Goal: Contribute content: Add original content to the website for others to see

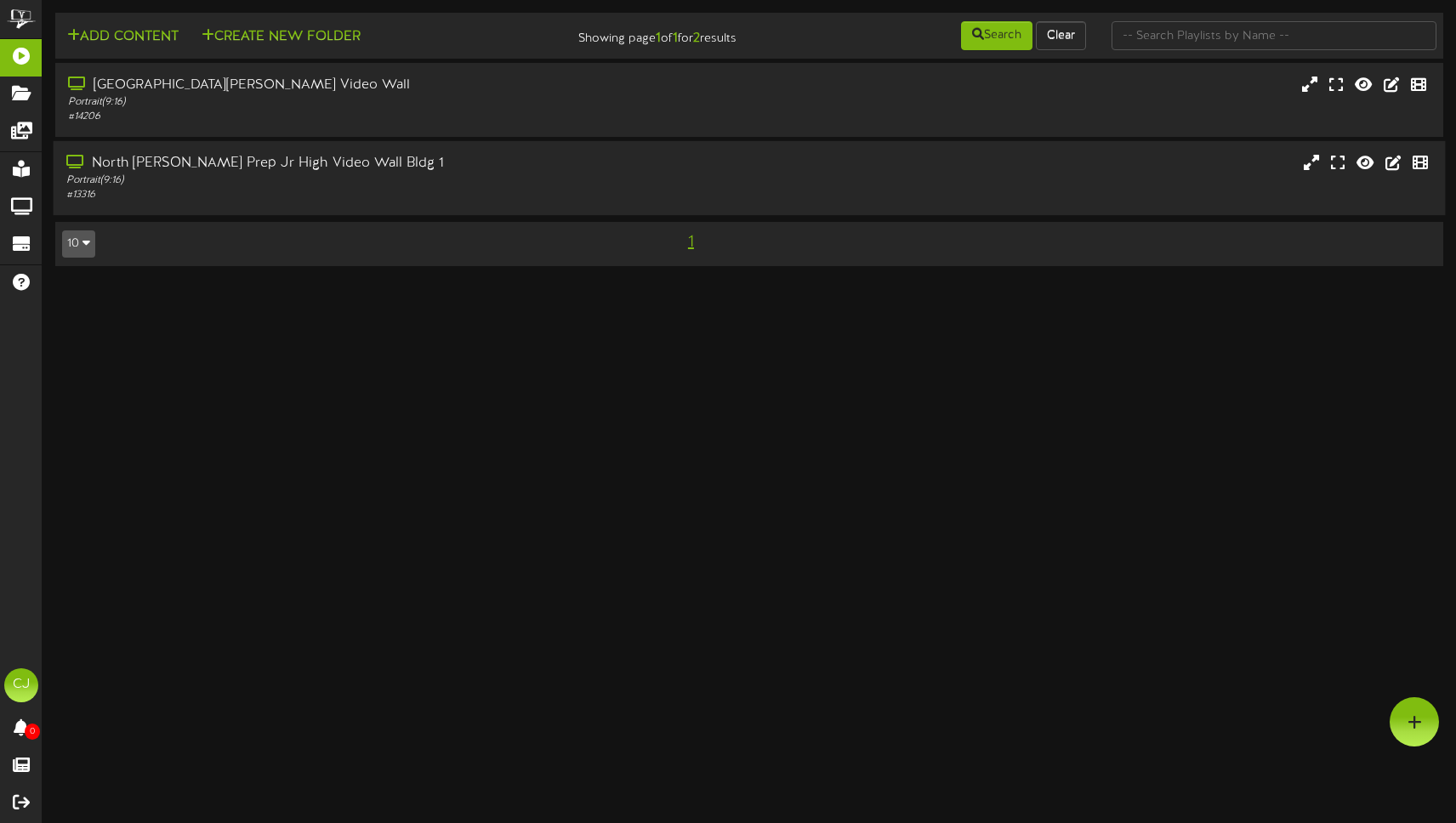
click at [214, 158] on div "North [PERSON_NAME] Prep Jr High Video Wall Bldg 1" at bounding box center [344, 163] width 554 height 20
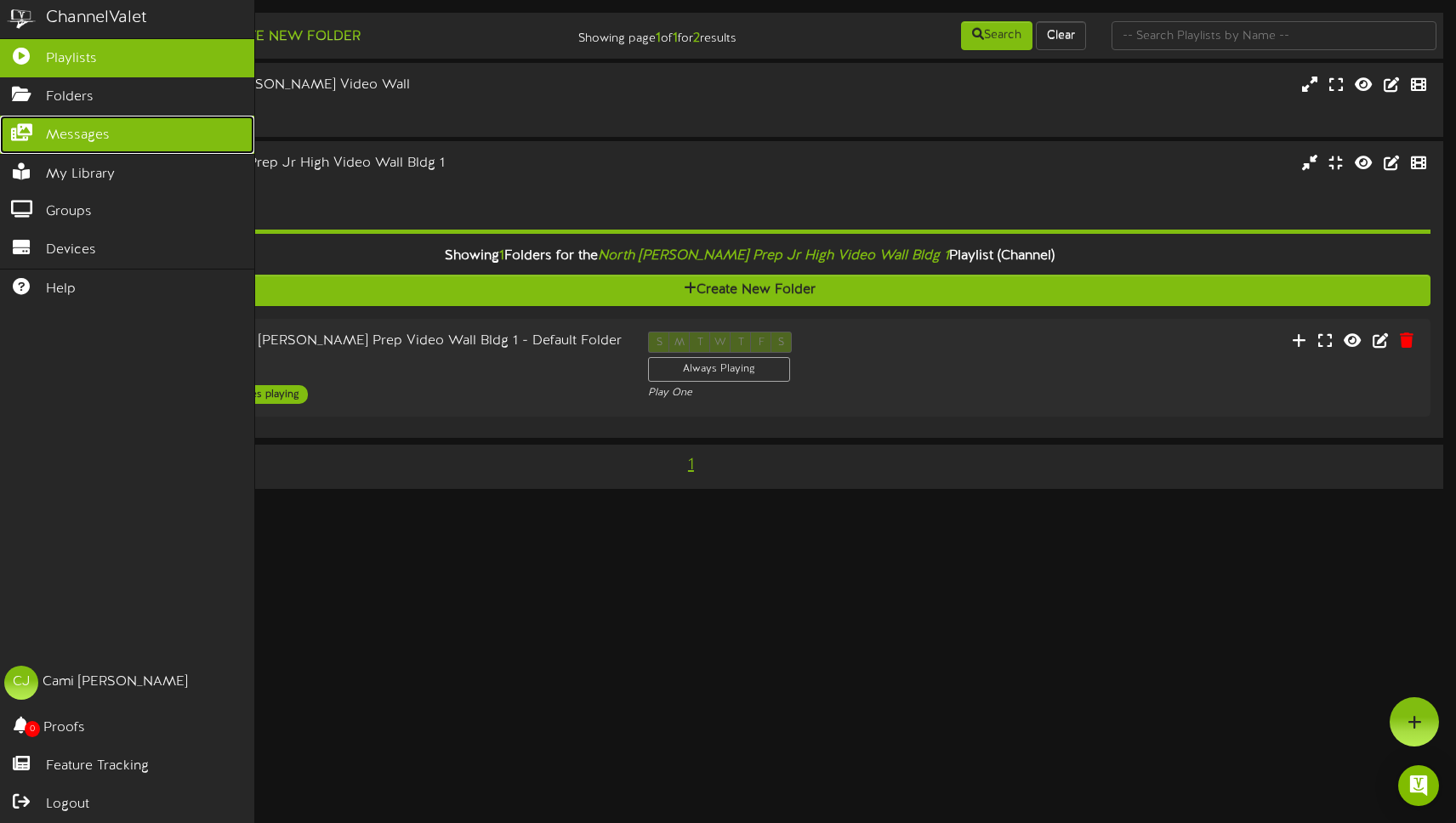
click at [62, 131] on span "Messages" at bounding box center [78, 135] width 64 height 20
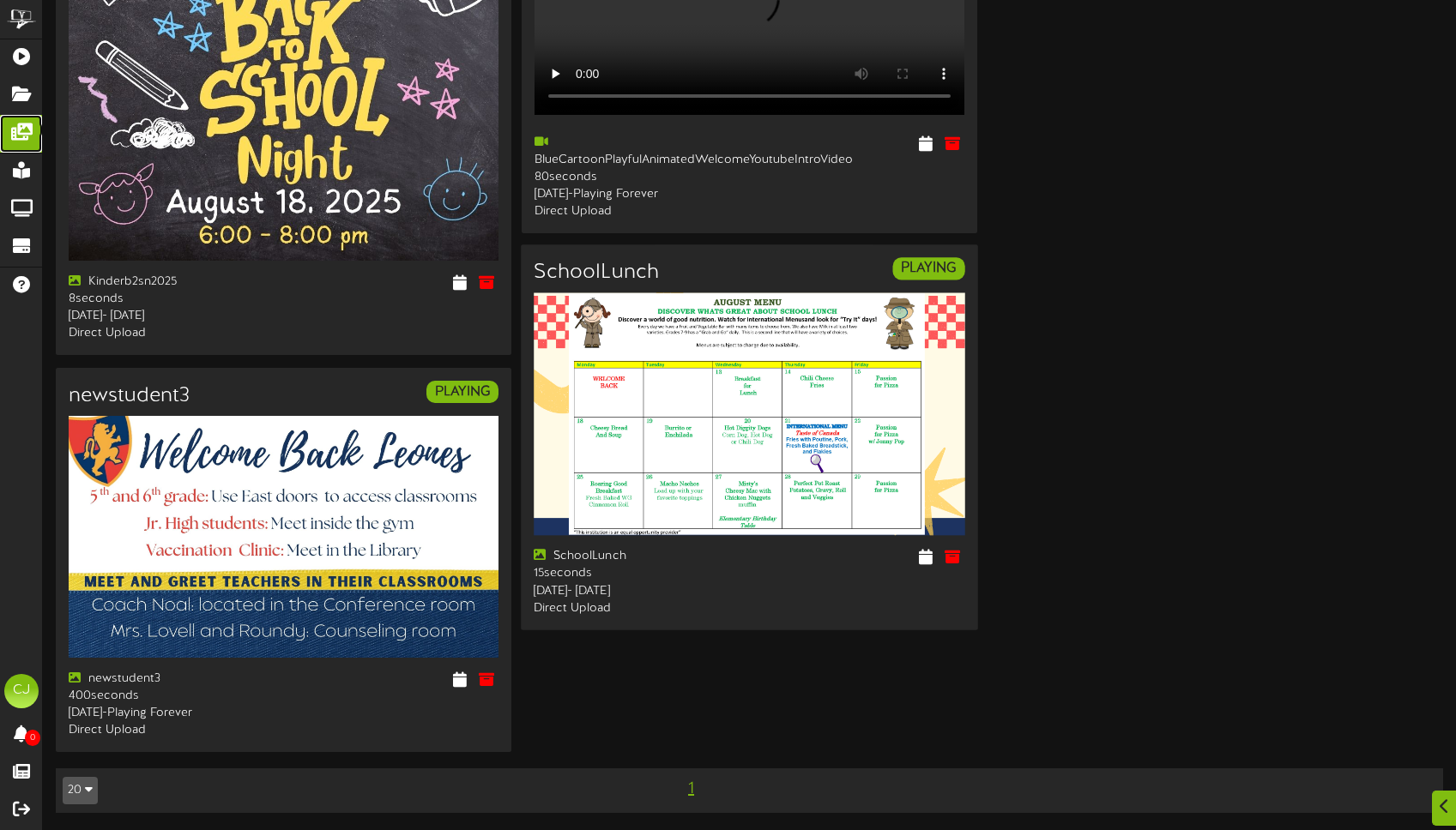
scroll to position [250, 0]
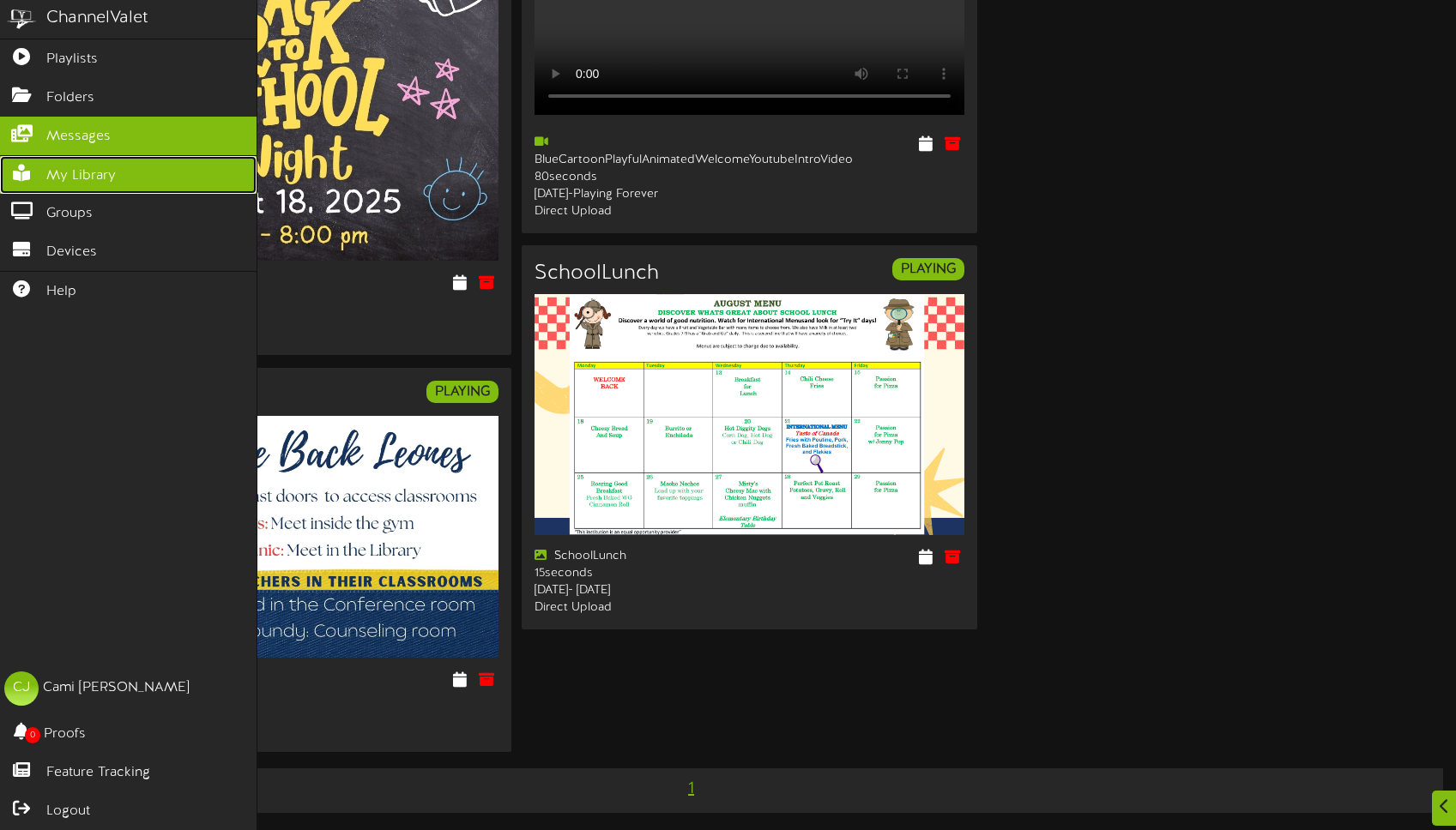
click at [77, 185] on span "My Library" at bounding box center [81, 176] width 69 height 20
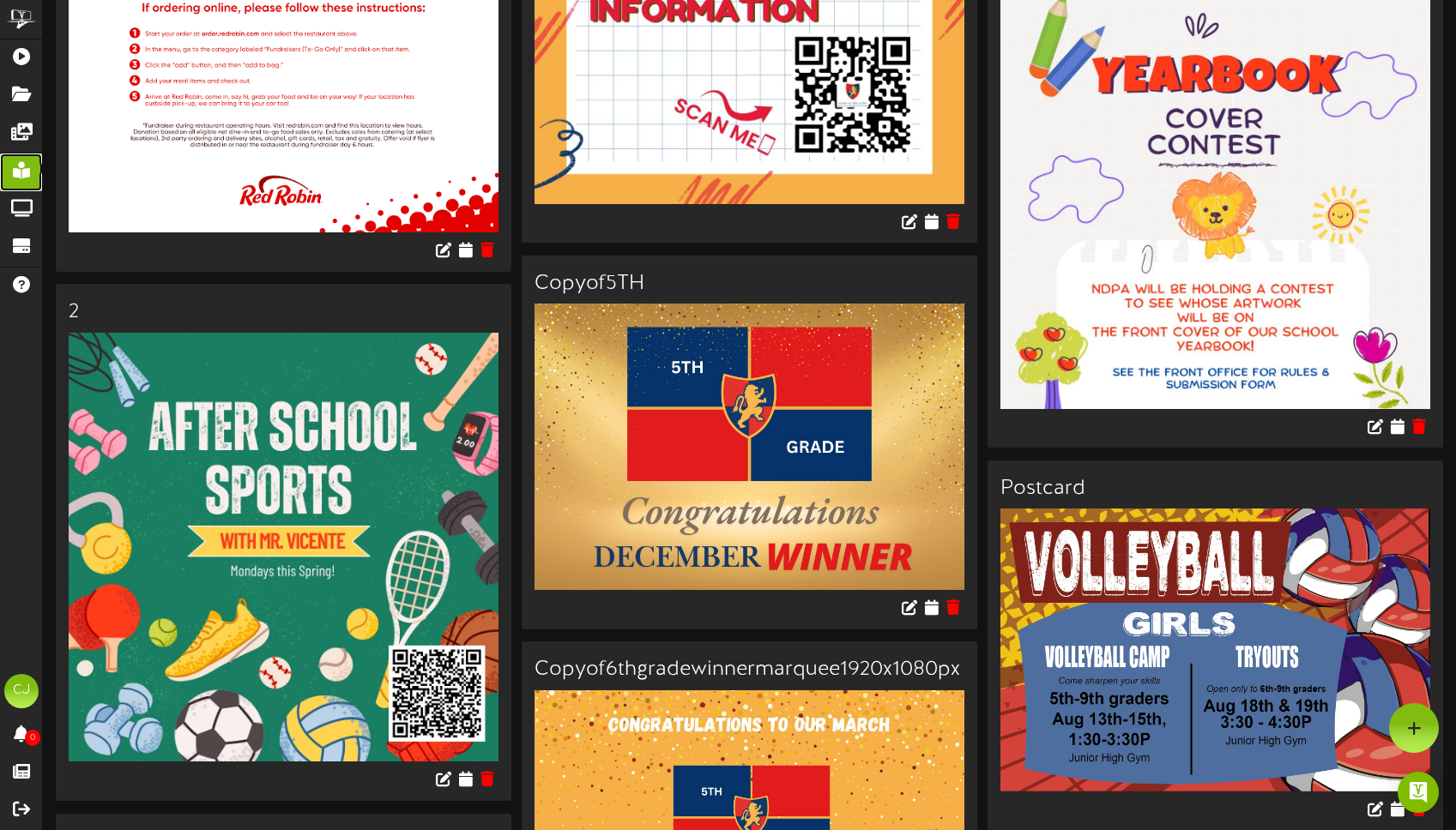
scroll to position [1445, 0]
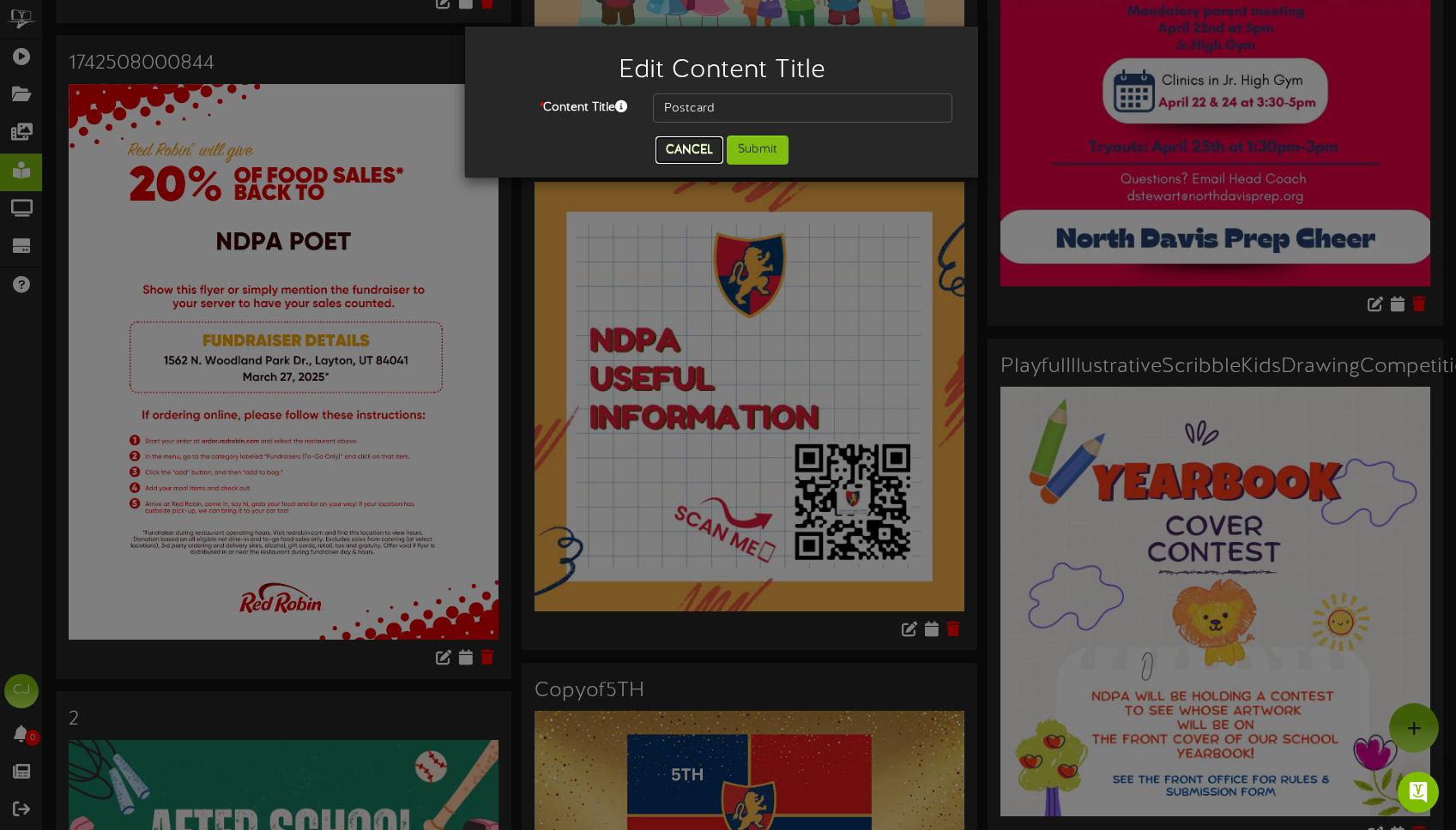
click at [701, 151] on button "Cancel" at bounding box center [690, 150] width 68 height 27
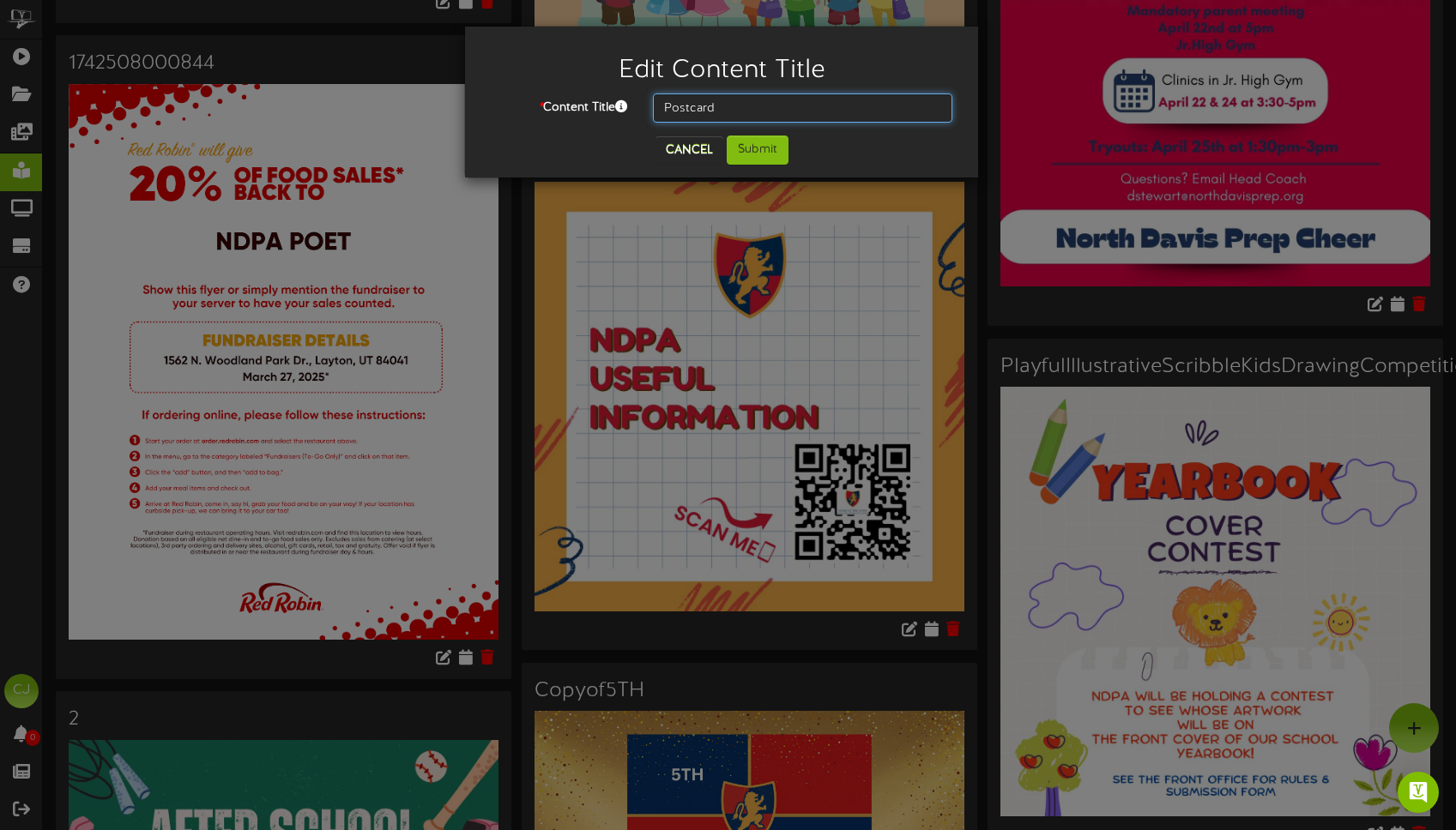
drag, startPoint x: 743, startPoint y: 112, endPoint x: 634, endPoint y: 99, distance: 109.8
click at [634, 99] on div "* Content Title Postcard" at bounding box center [721, 108] width 487 height 29
type input "volleyball"
click at [752, 147] on button "Submit" at bounding box center [757, 150] width 62 height 29
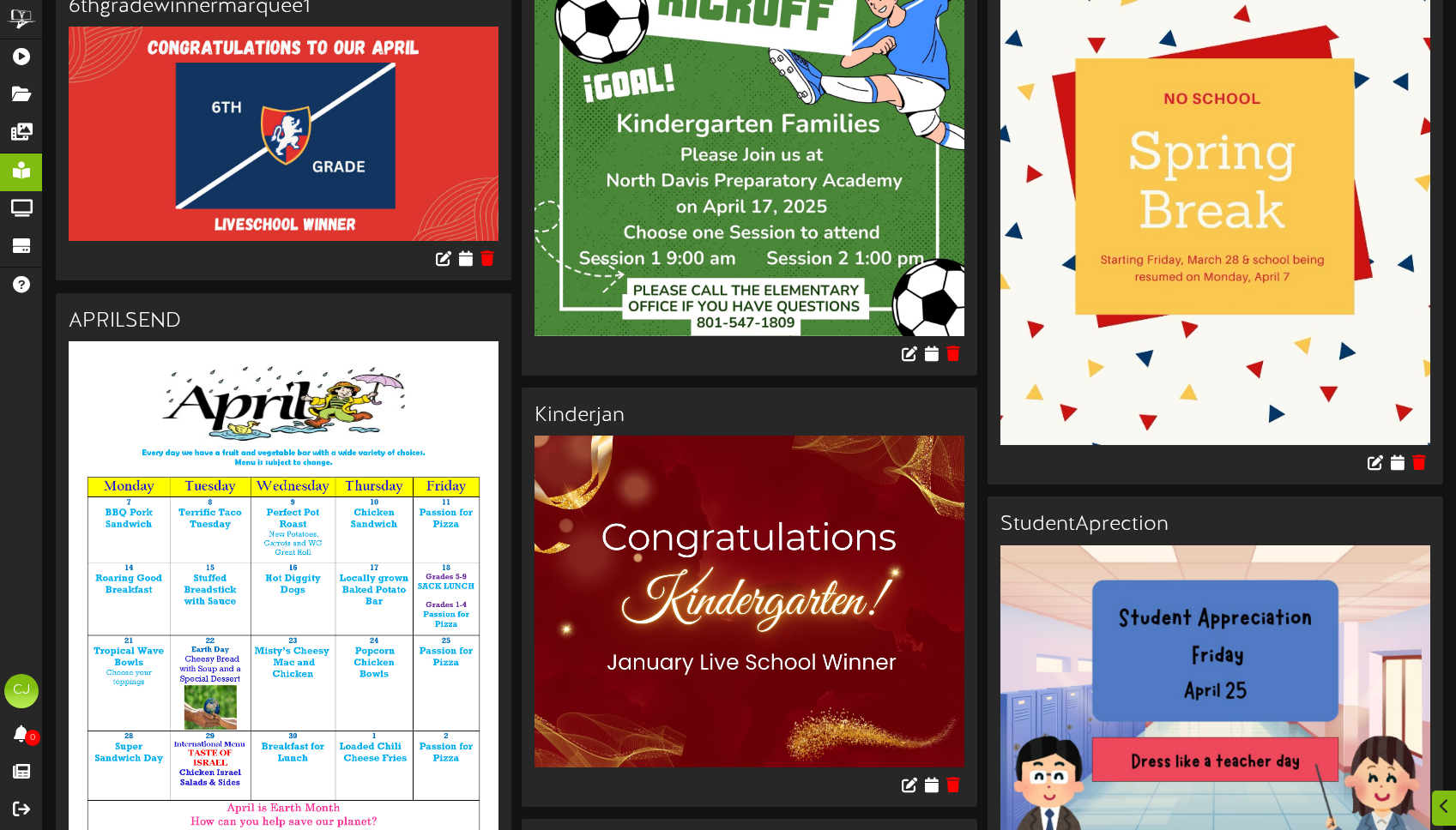
scroll to position [5231, 0]
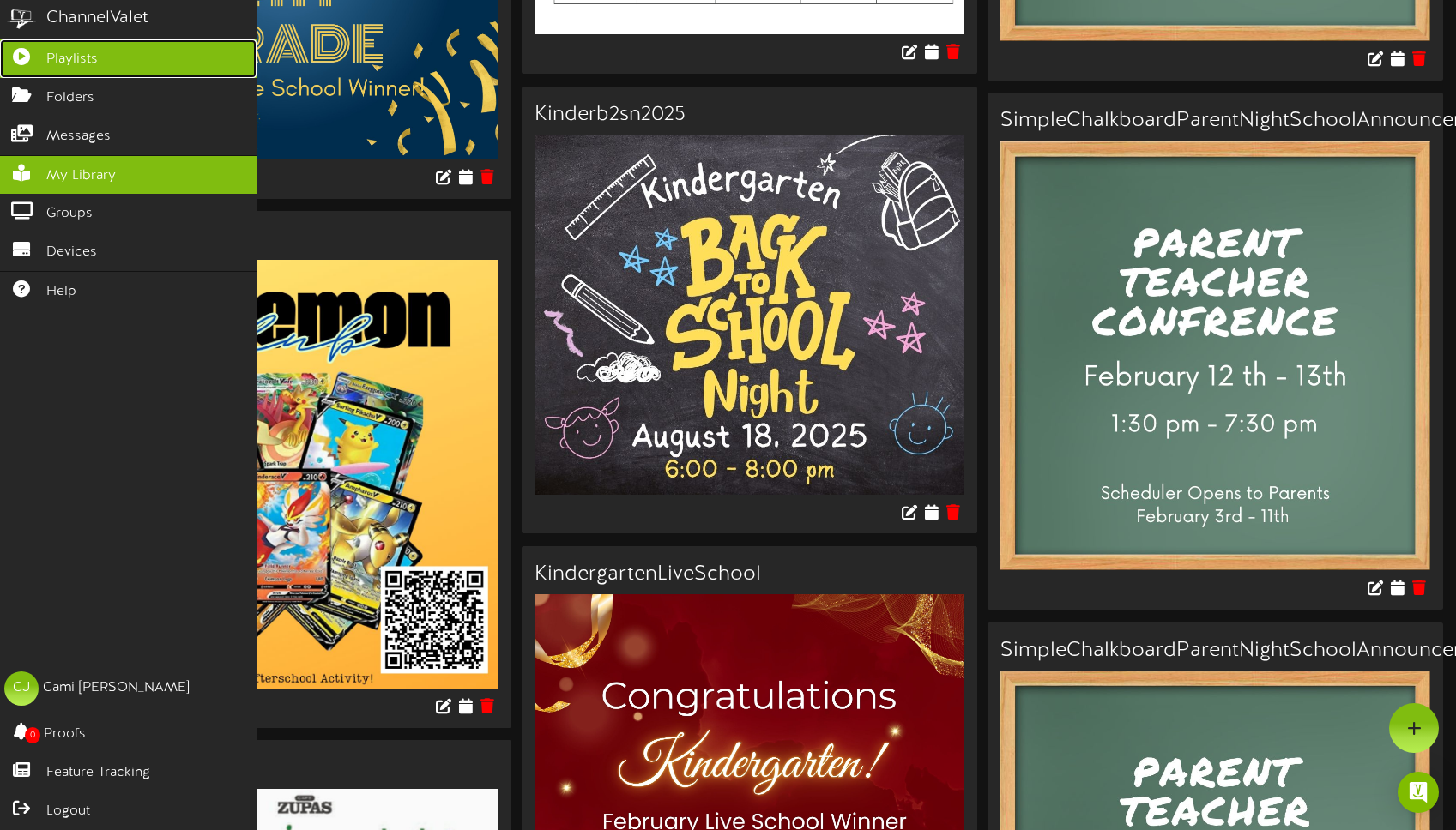
click at [94, 51] on span "Playlists" at bounding box center [72, 60] width 51 height 20
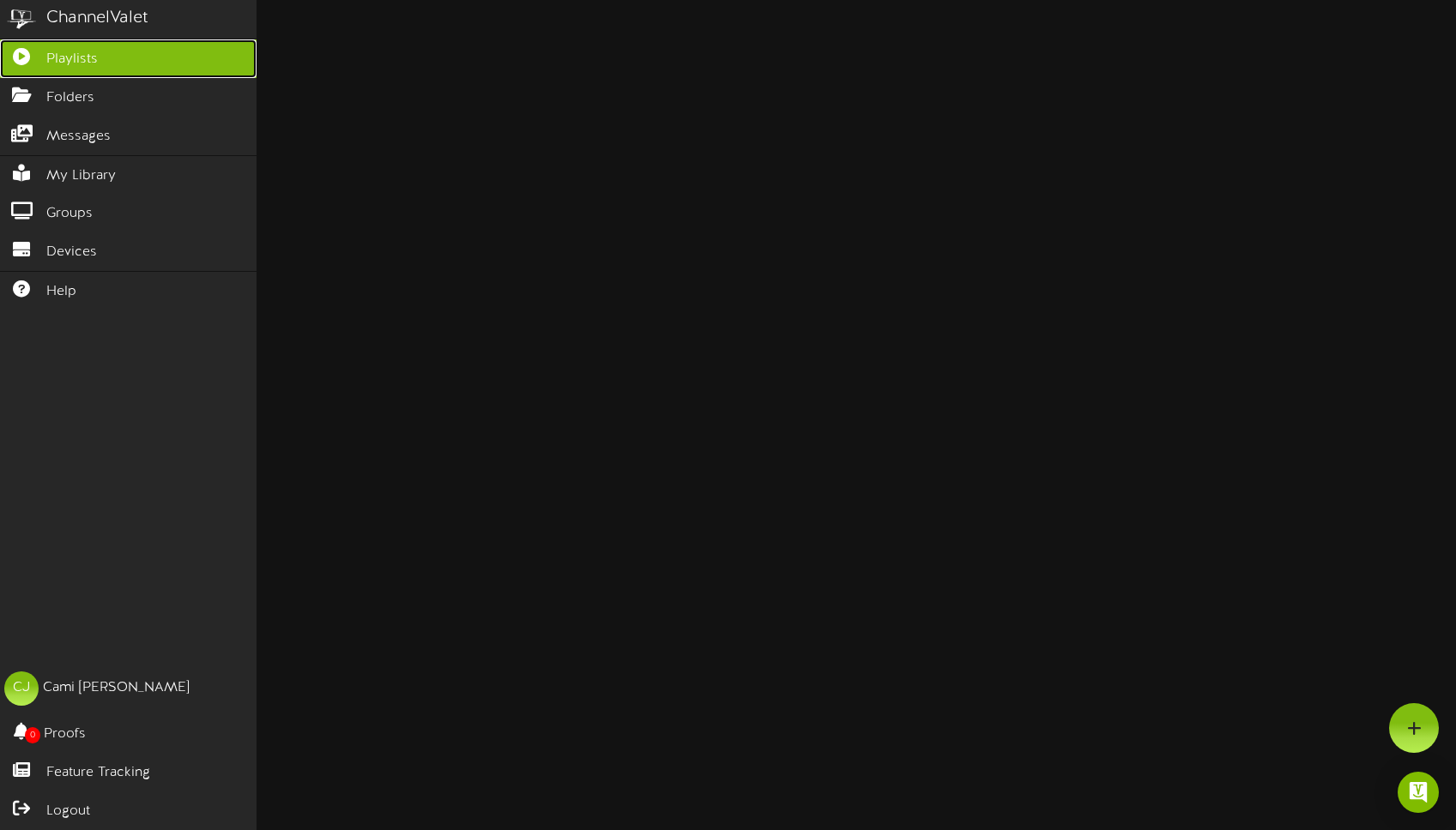
scroll to position [1364, 0]
click at [61, 59] on span "Playlists" at bounding box center [72, 60] width 51 height 20
click at [16, 59] on icon at bounding box center [21, 55] width 43 height 13
click at [51, 57] on span "Playlists" at bounding box center [72, 60] width 51 height 20
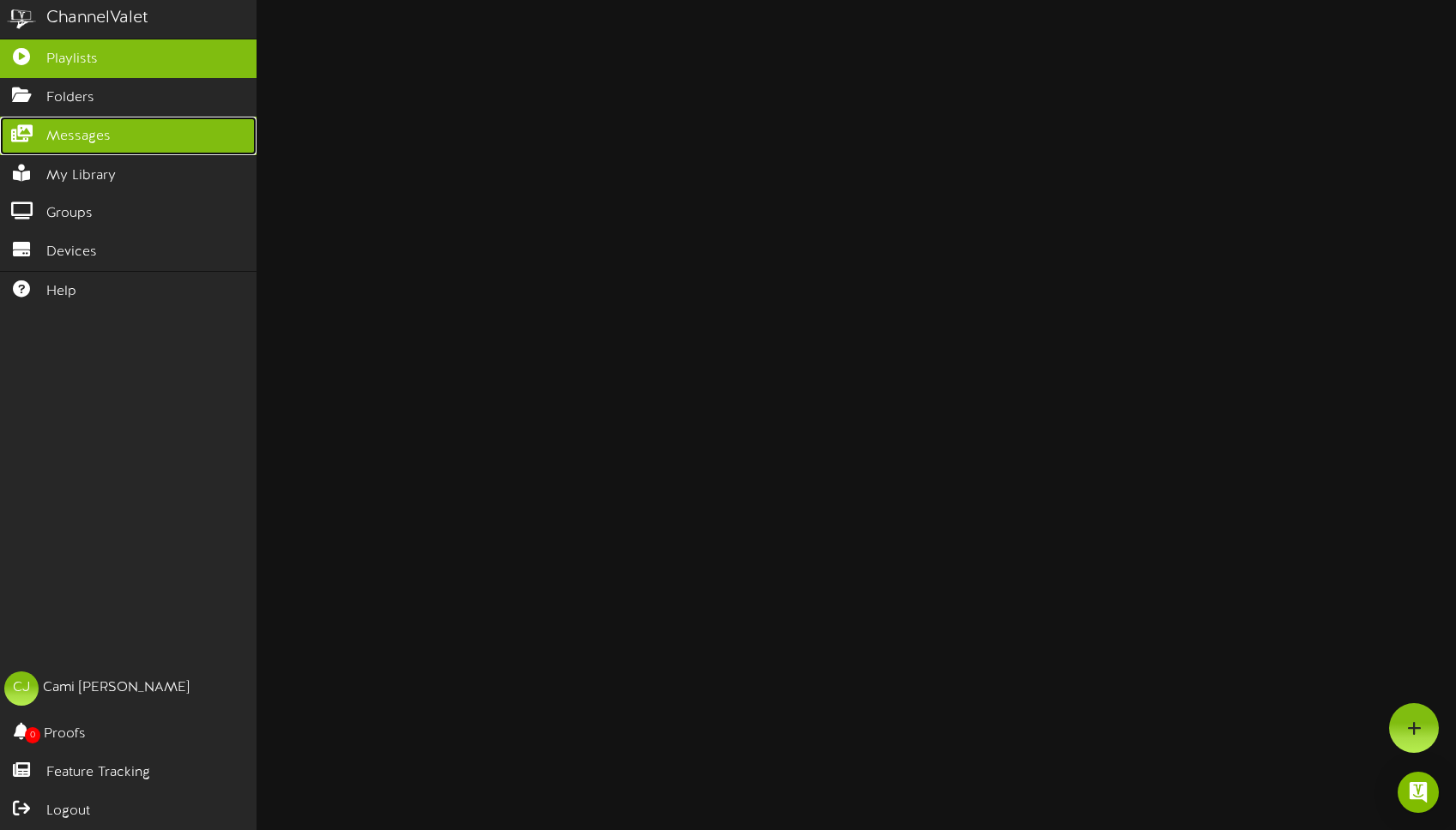
click at [82, 143] on span "Messages" at bounding box center [79, 136] width 64 height 20
click at [78, 130] on span "Messages" at bounding box center [79, 136] width 64 height 20
click at [64, 63] on span "Playlists" at bounding box center [72, 60] width 51 height 20
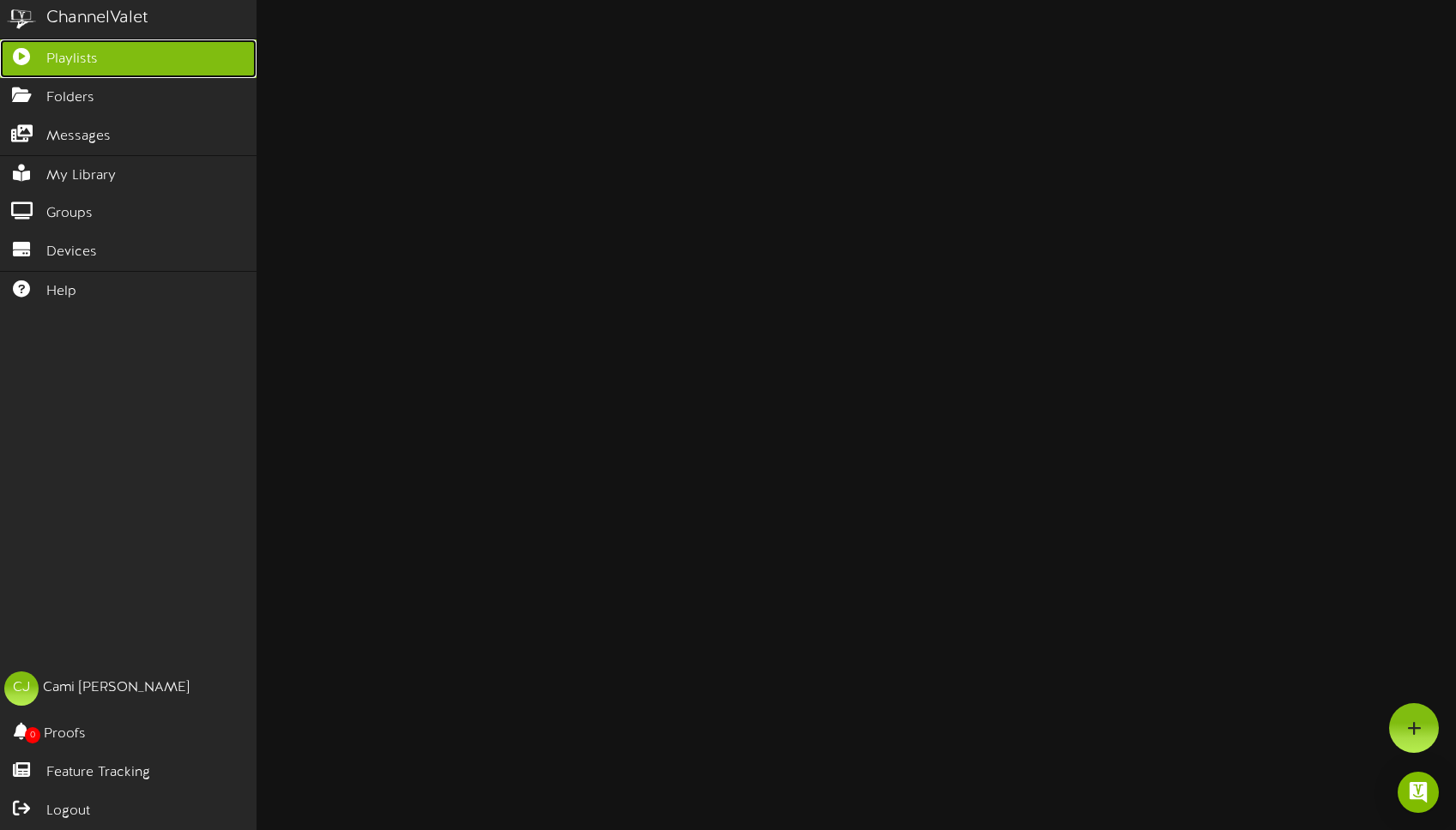
click at [81, 50] on span "Playlists" at bounding box center [72, 60] width 51 height 20
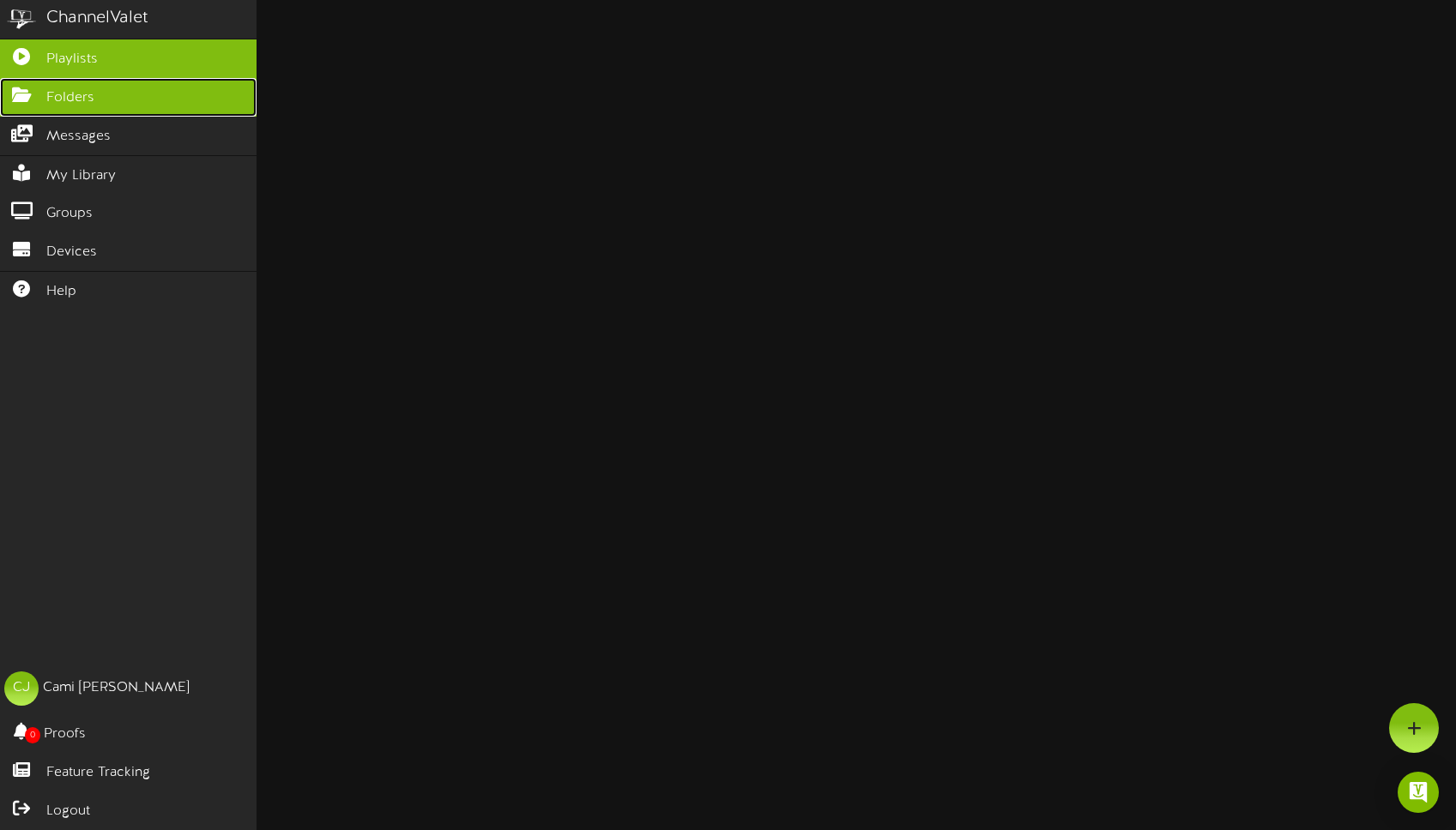
click at [47, 101] on span "Folders" at bounding box center [70, 98] width 48 height 20
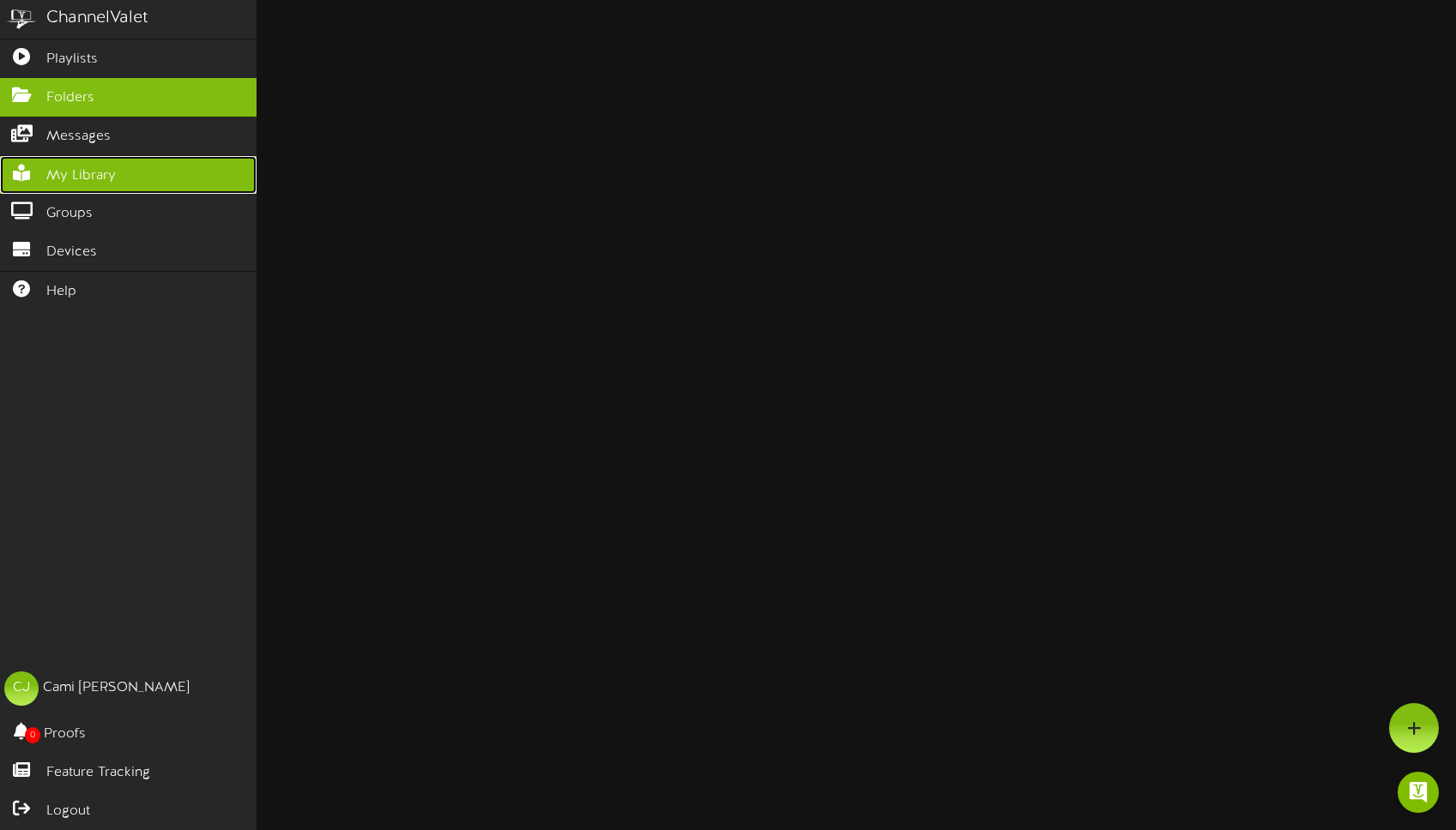
click at [85, 177] on span "My Library" at bounding box center [81, 176] width 69 height 20
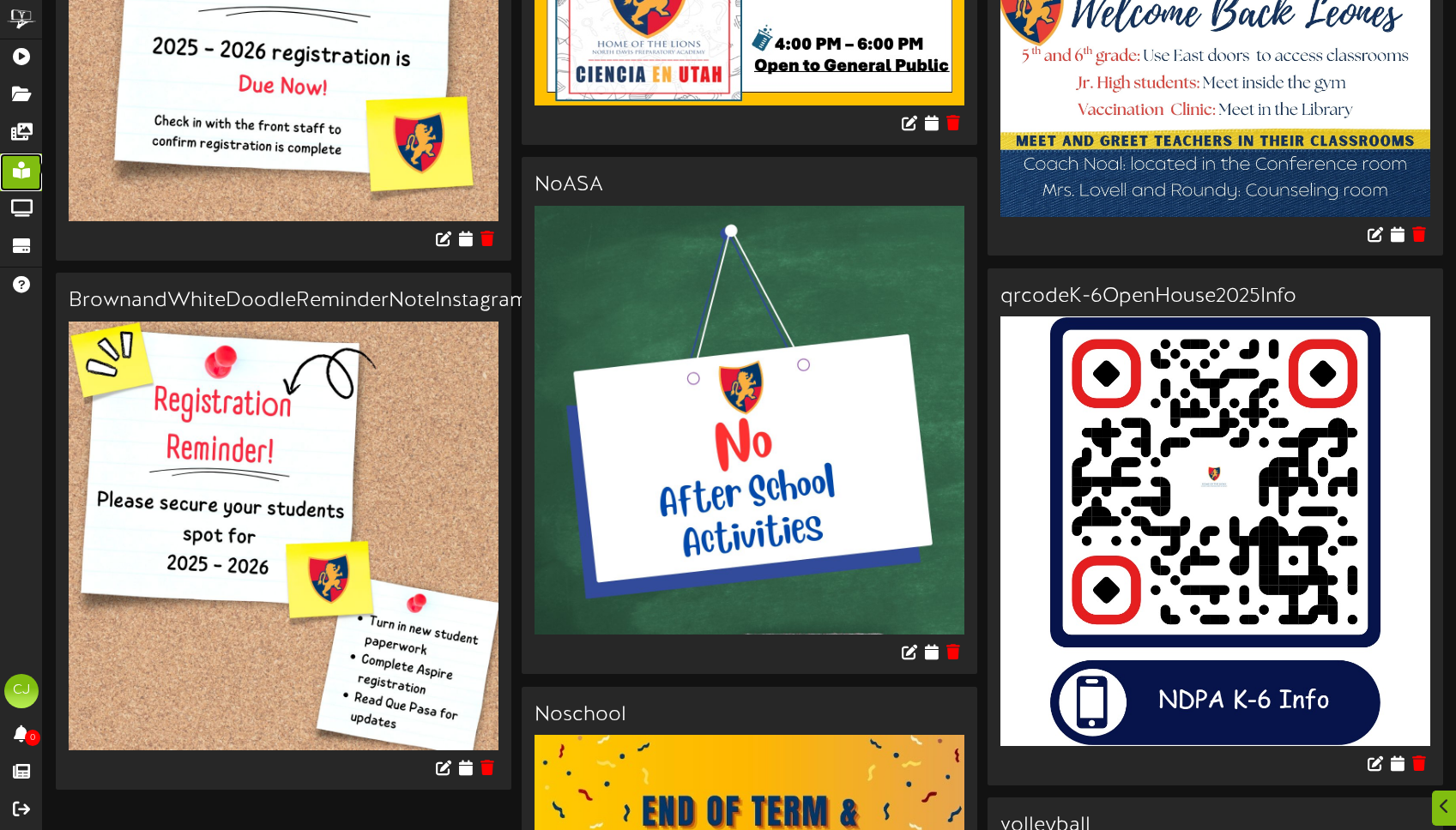
scroll to position [10747, 0]
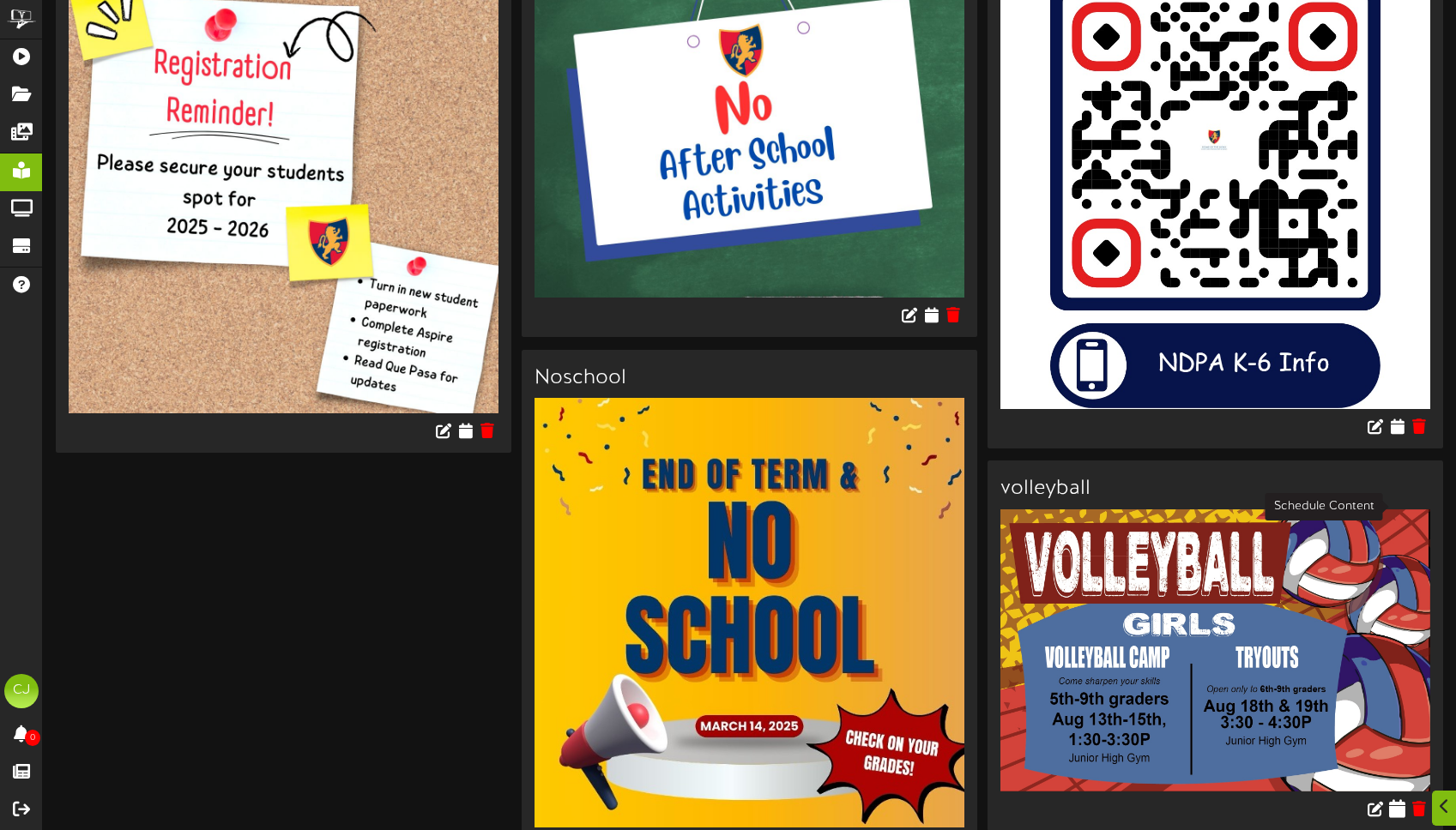
click at [1402, 800] on icon at bounding box center [1397, 809] width 16 height 19
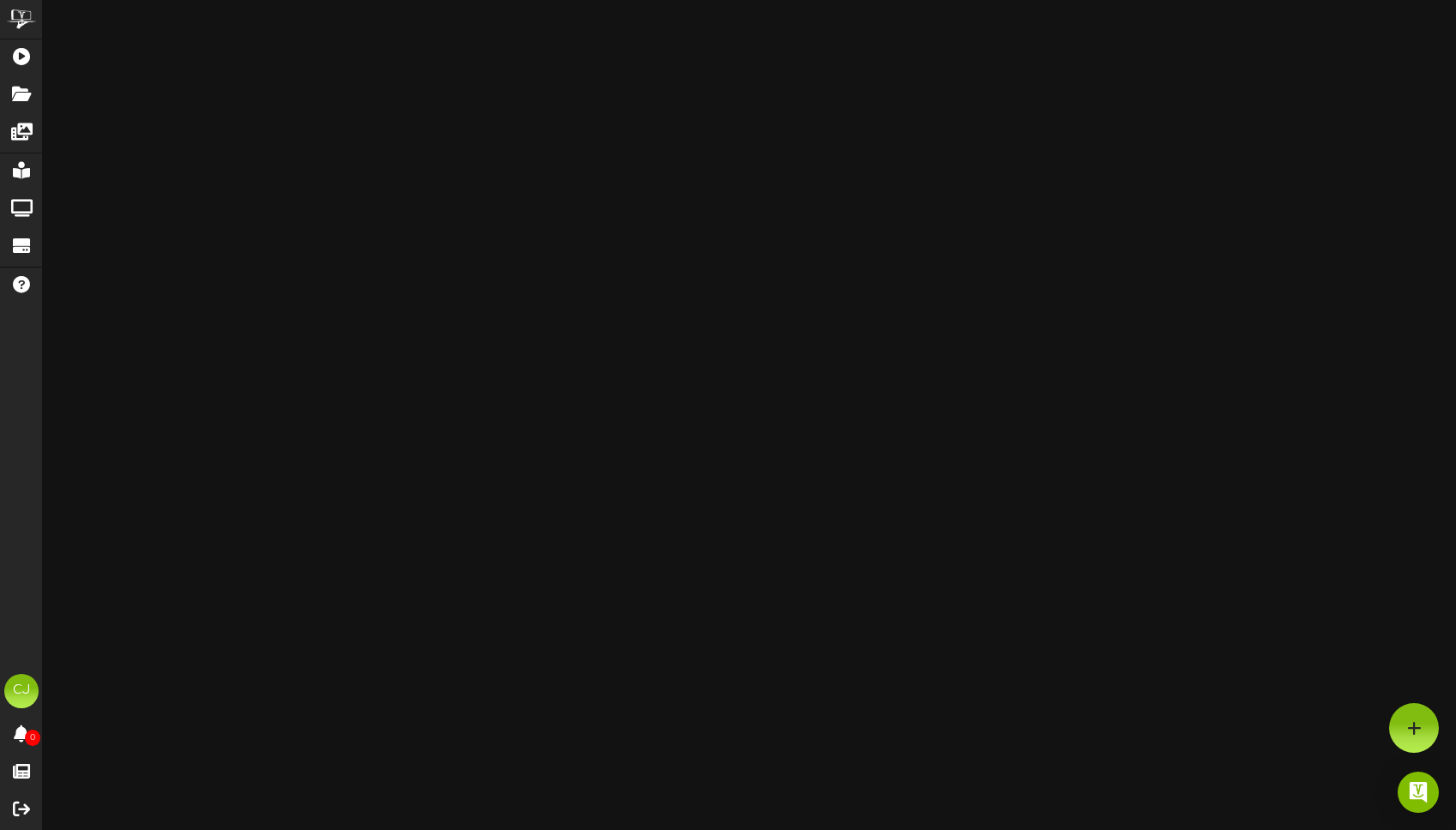
type input "volleyball"
type input "8"
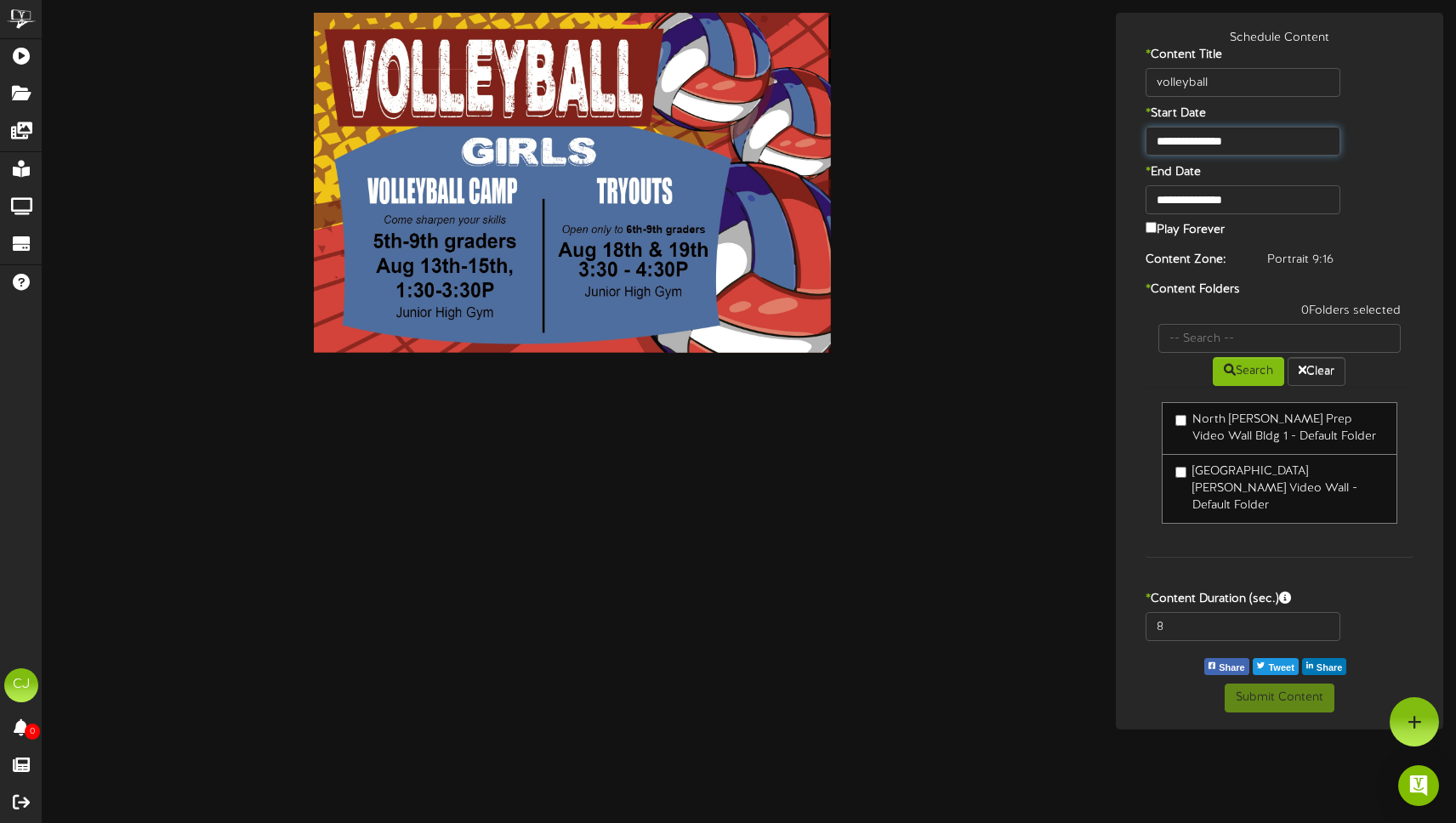
click at [1242, 139] on input "**********" at bounding box center [1242, 141] width 194 height 29
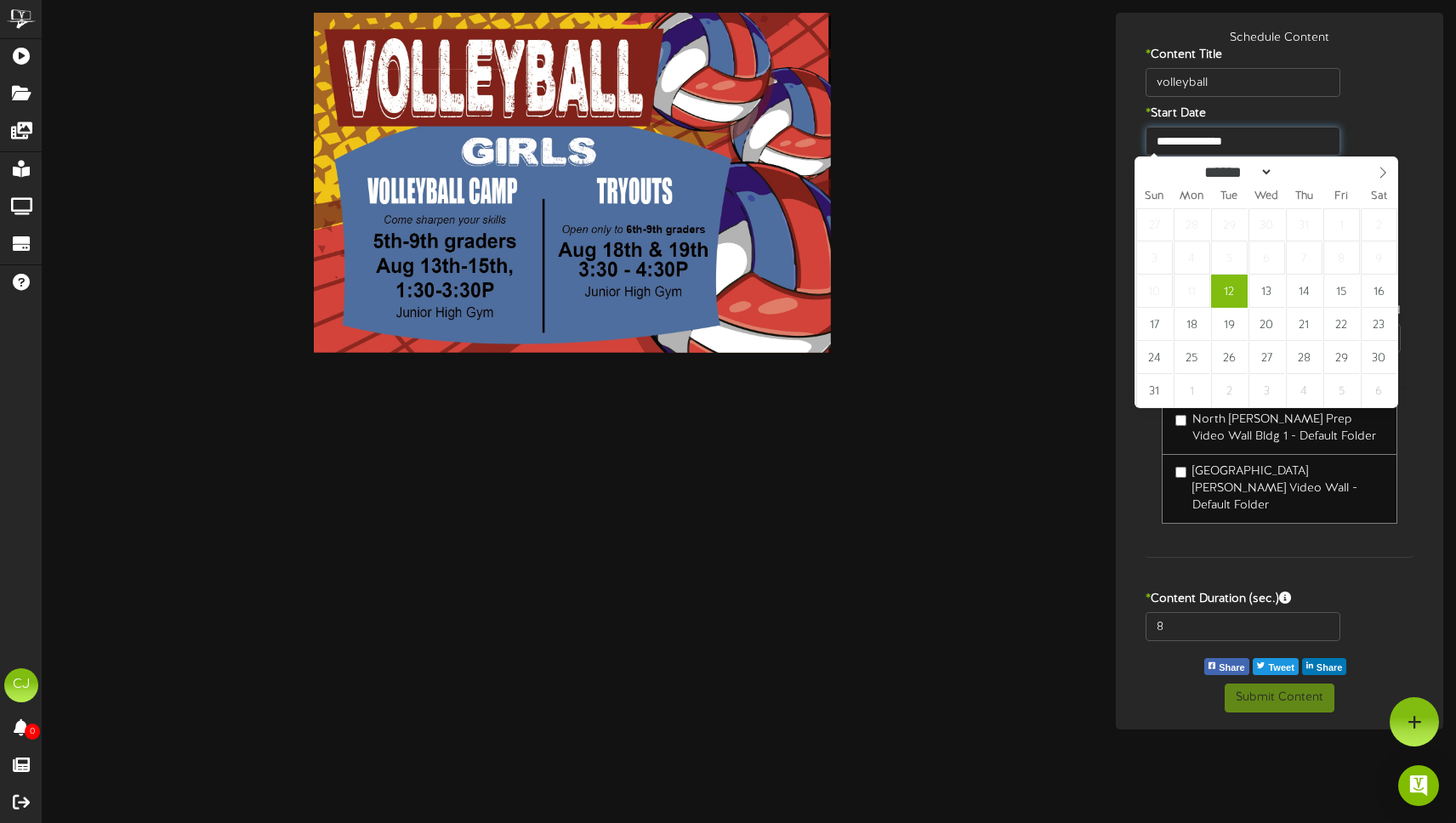
click at [1242, 139] on input "**********" at bounding box center [1242, 141] width 194 height 29
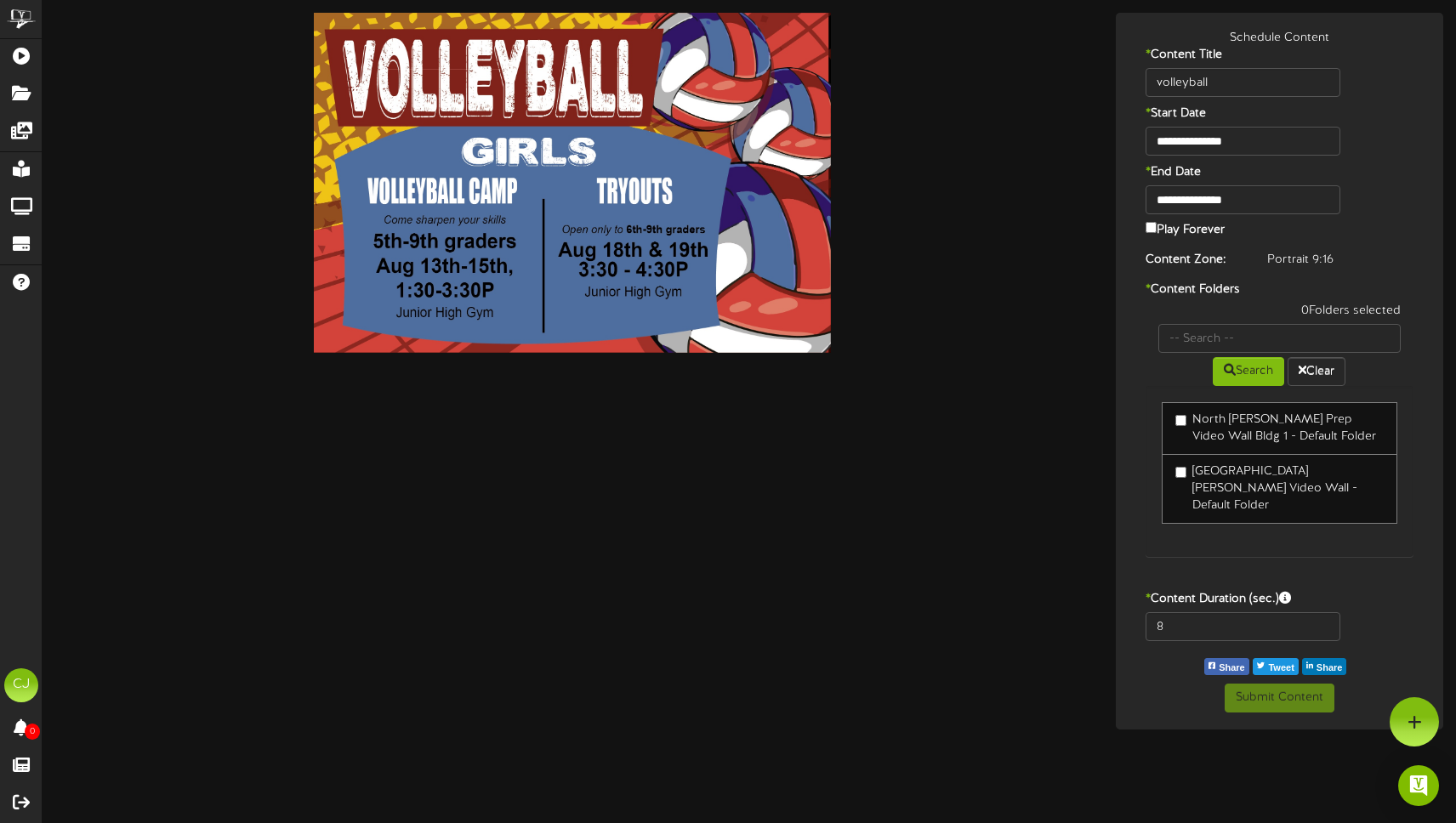
click at [1369, 132] on div "**********" at bounding box center [1279, 141] width 319 height 29
click at [1288, 204] on input "**********" at bounding box center [1242, 199] width 194 height 29
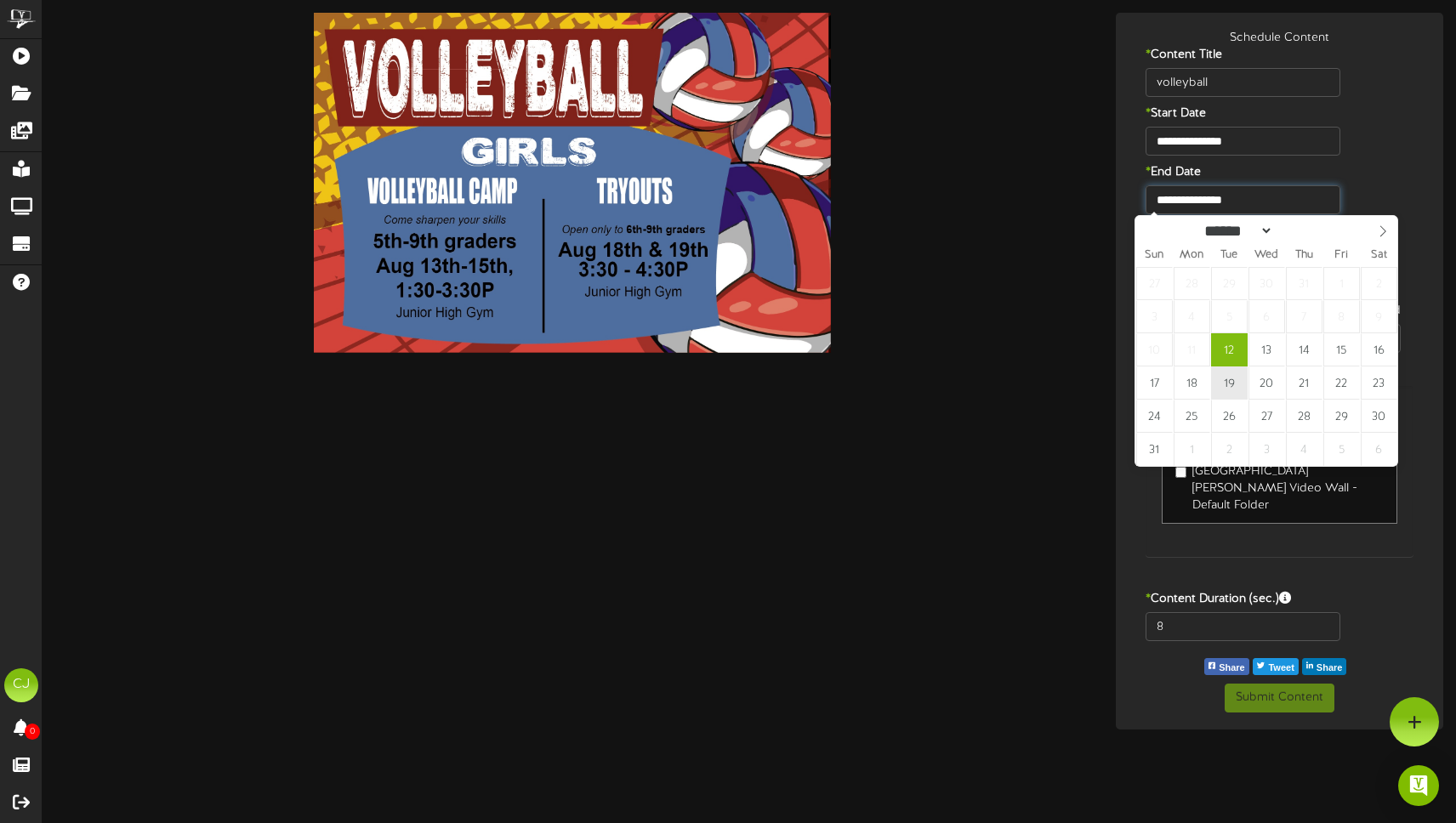
type input "**********"
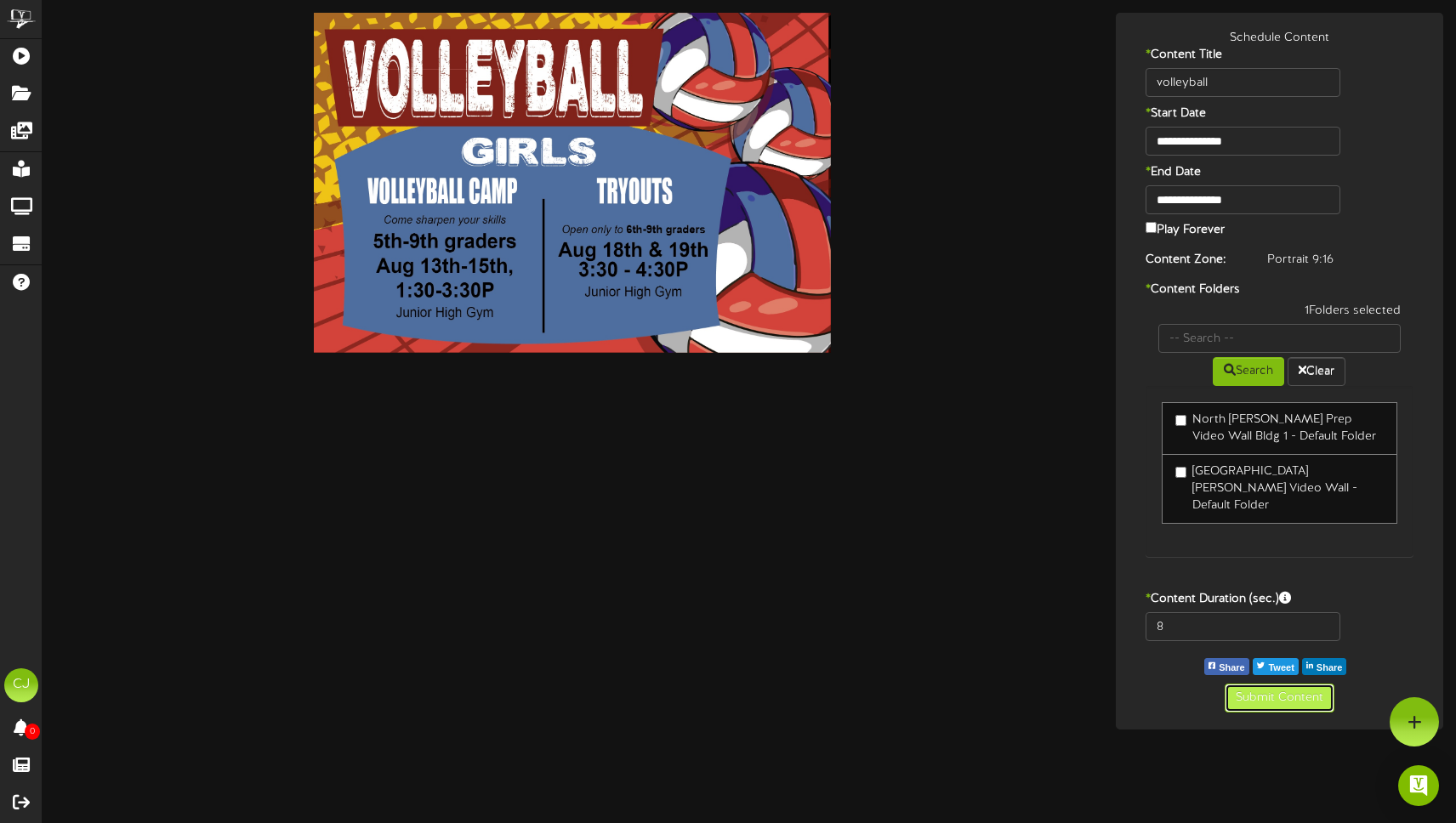
click at [1287, 684] on button "Submit Content" at bounding box center [1279, 698] width 110 height 29
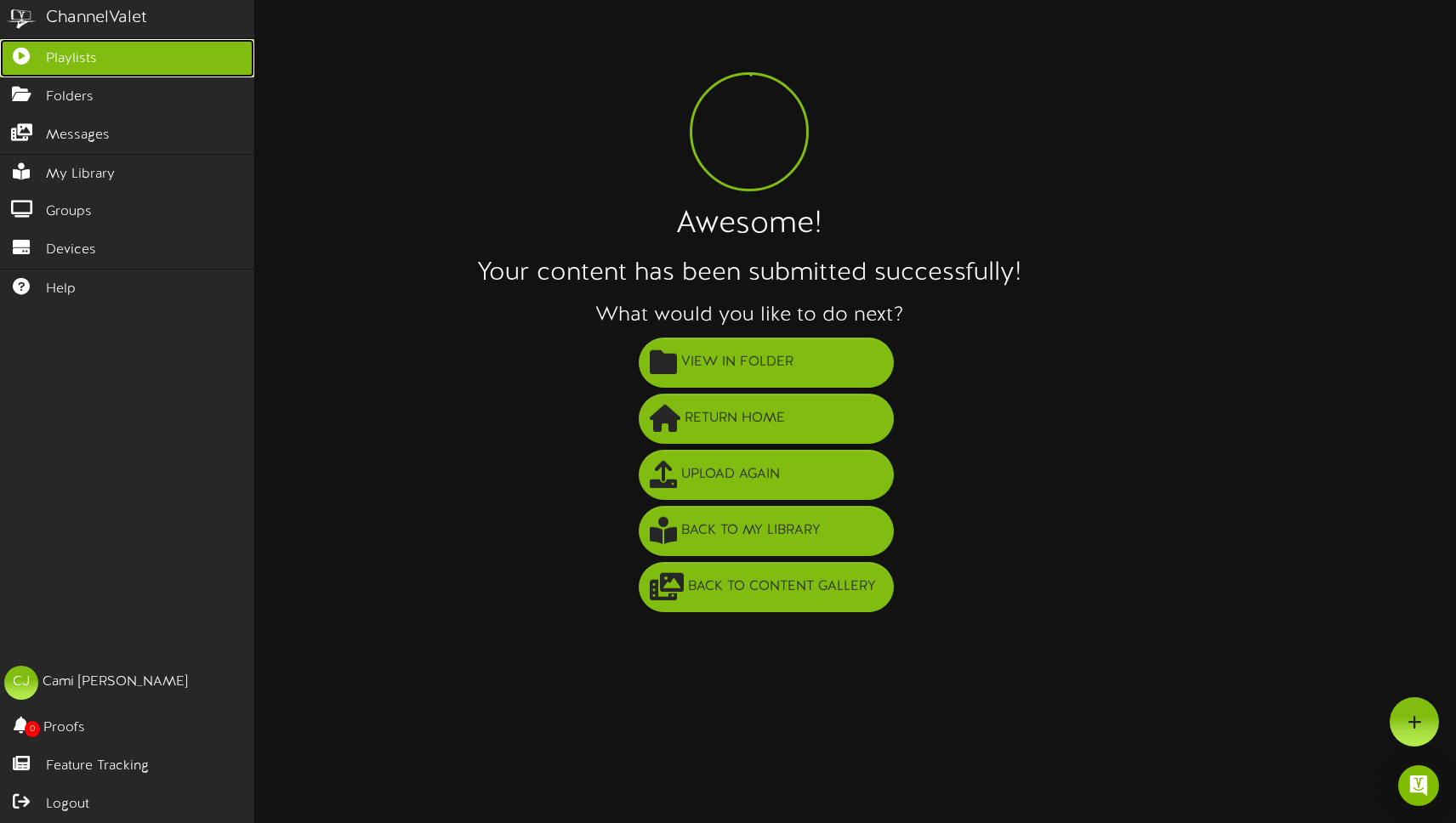
click at [40, 49] on icon at bounding box center [21, 54] width 42 height 13
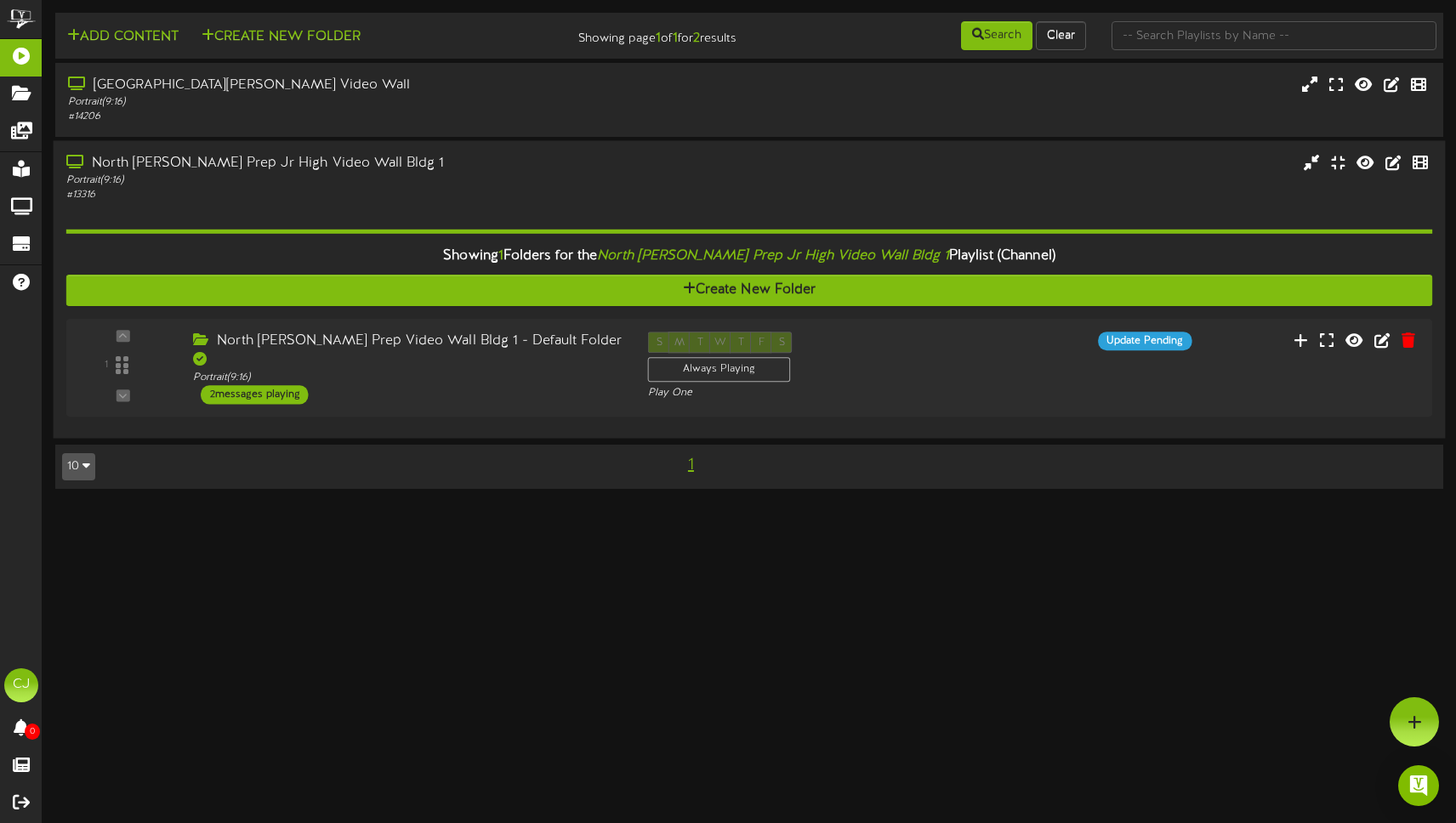
click at [259, 157] on div "North [PERSON_NAME] Prep Jr High Video Wall Bldg 1" at bounding box center [344, 163] width 554 height 20
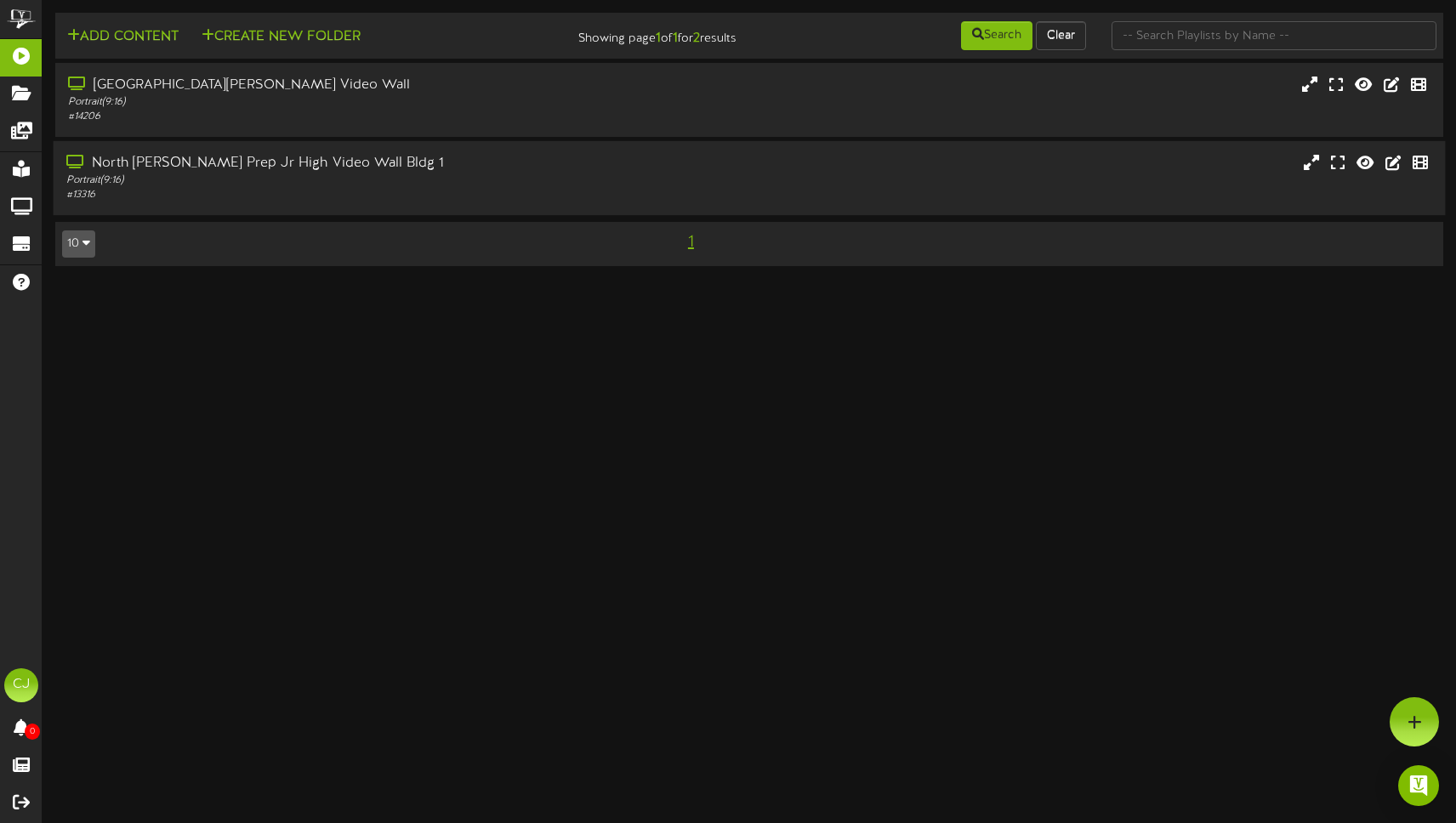
click at [260, 166] on div "North [PERSON_NAME] Prep Jr High Video Wall Bldg 1" at bounding box center [344, 163] width 554 height 20
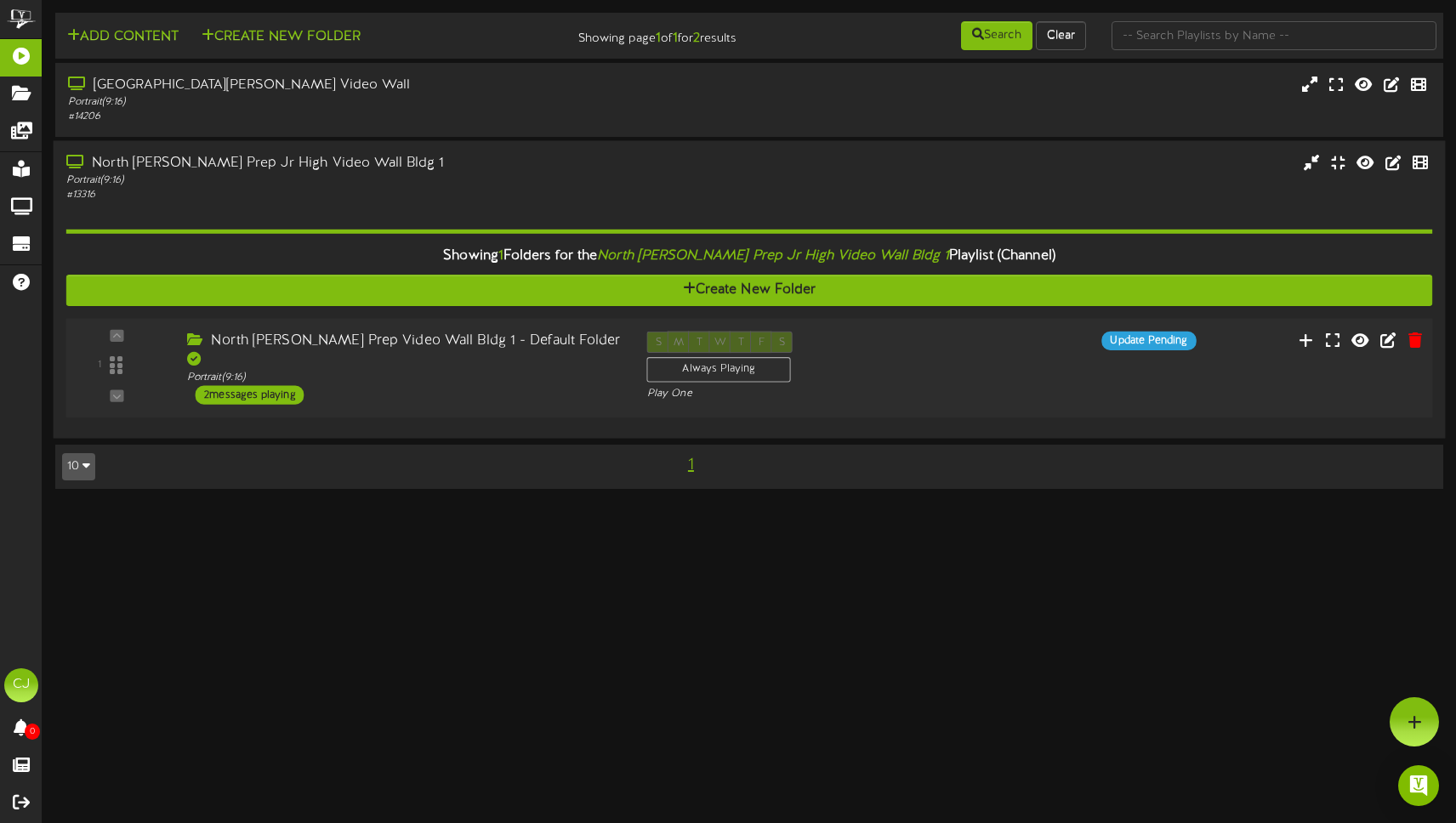
click at [318, 344] on div "North [PERSON_NAME] Prep Video Wall Bldg 1 - Default Folder" at bounding box center [404, 351] width 435 height 39
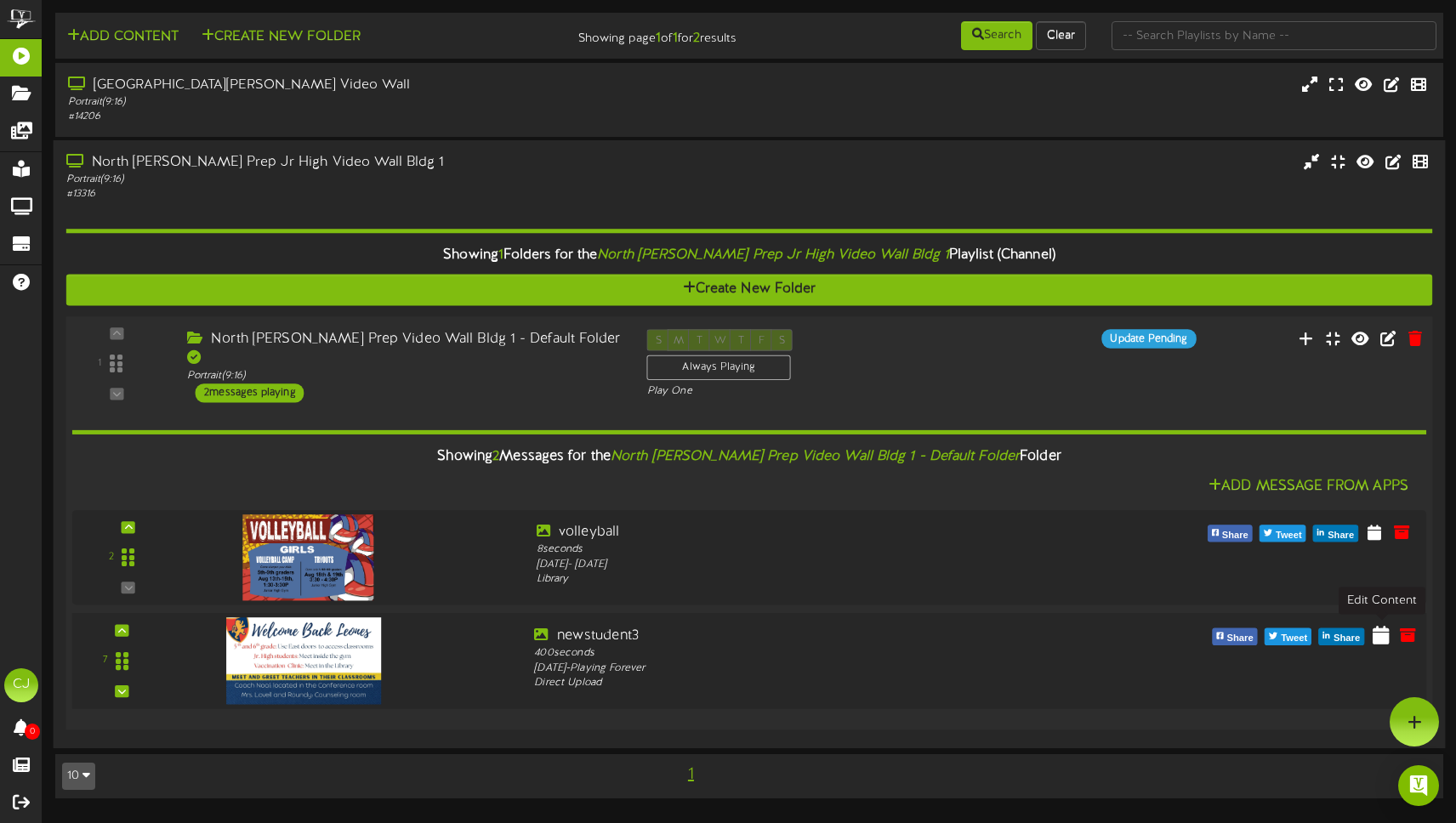
click at [1385, 637] on icon at bounding box center [1381, 634] width 17 height 19
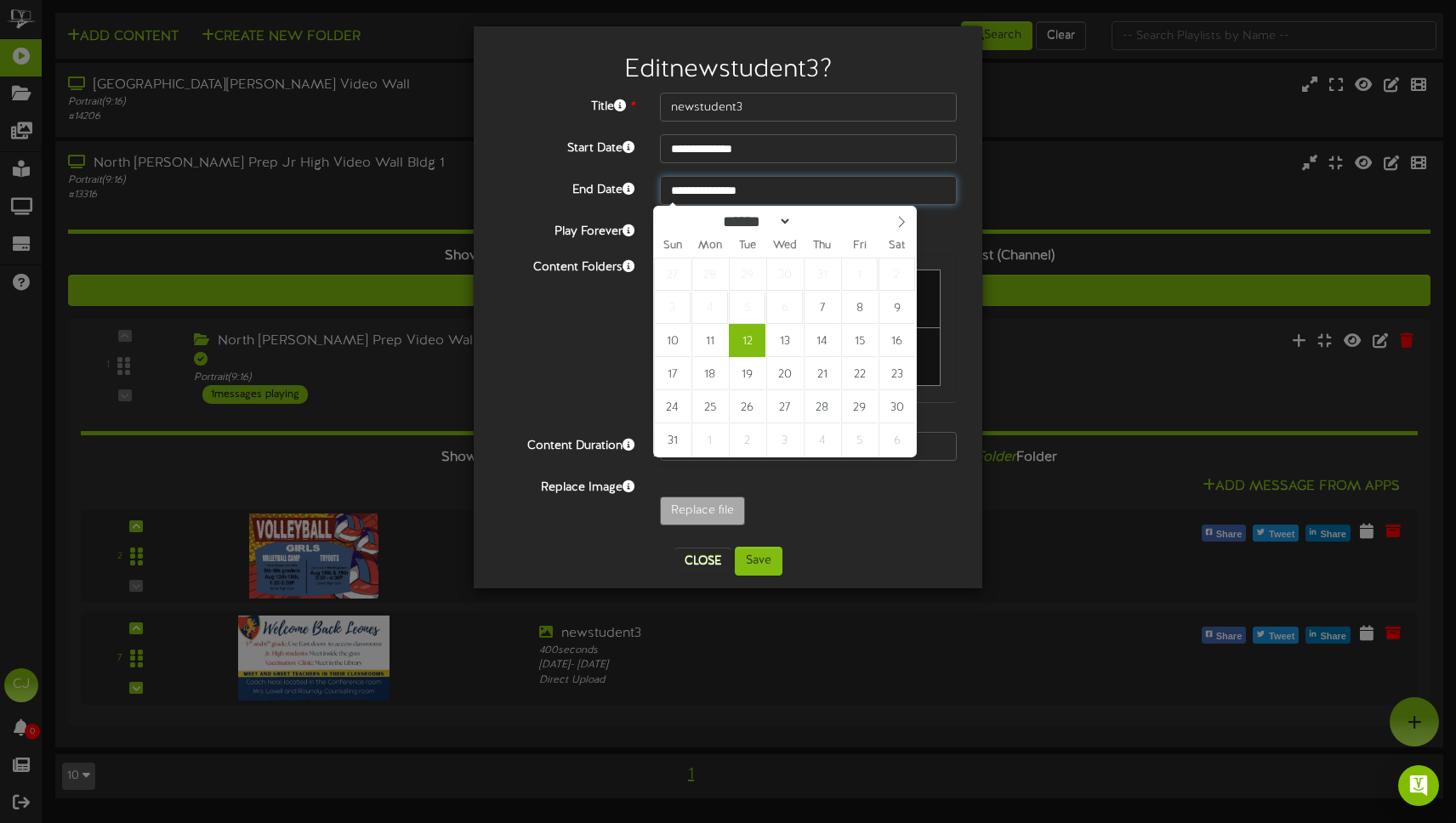
click at [762, 187] on input "**********" at bounding box center [809, 190] width 297 height 29
type input "**********"
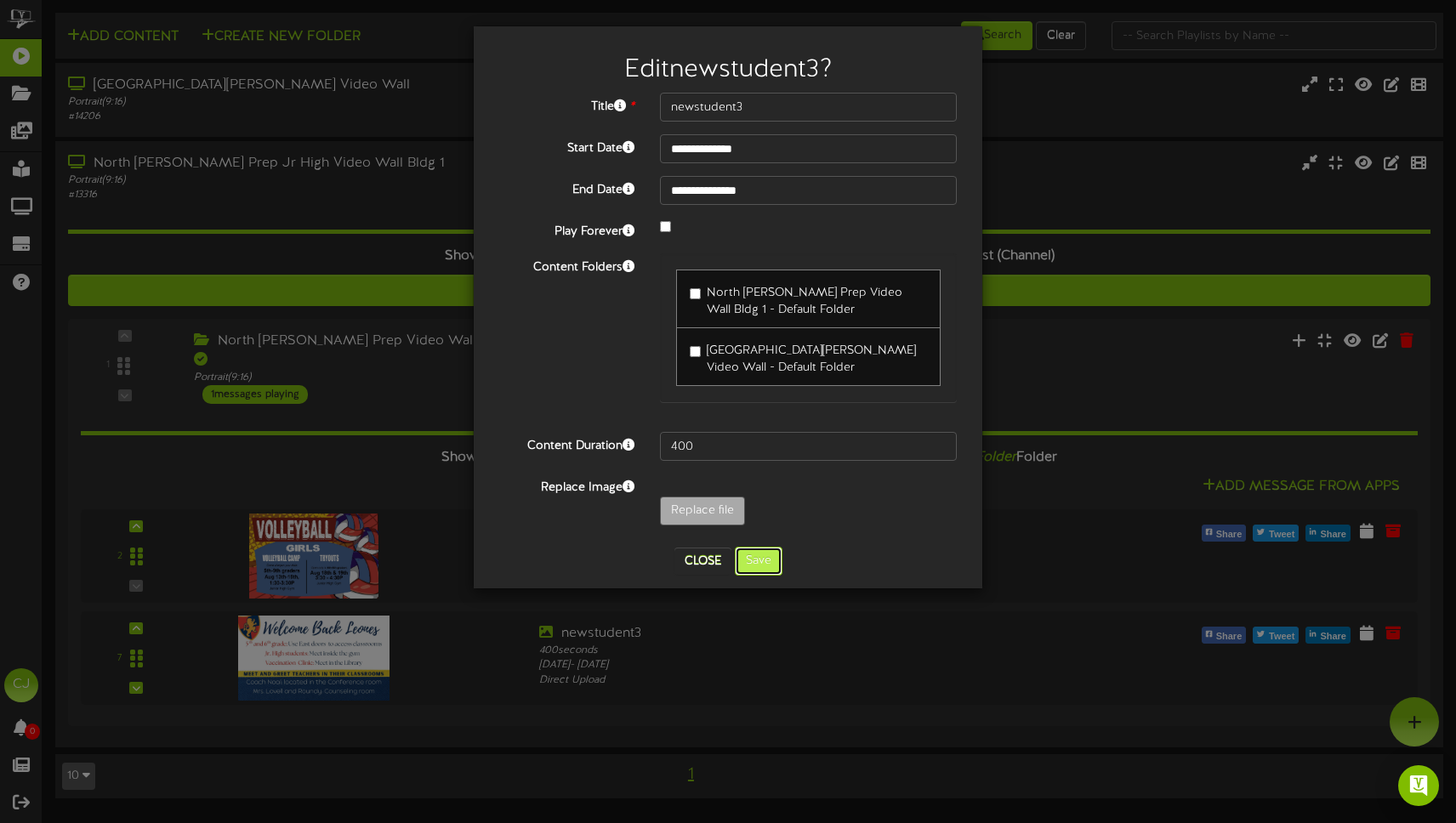
click at [756, 572] on button "Save" at bounding box center [758, 561] width 48 height 29
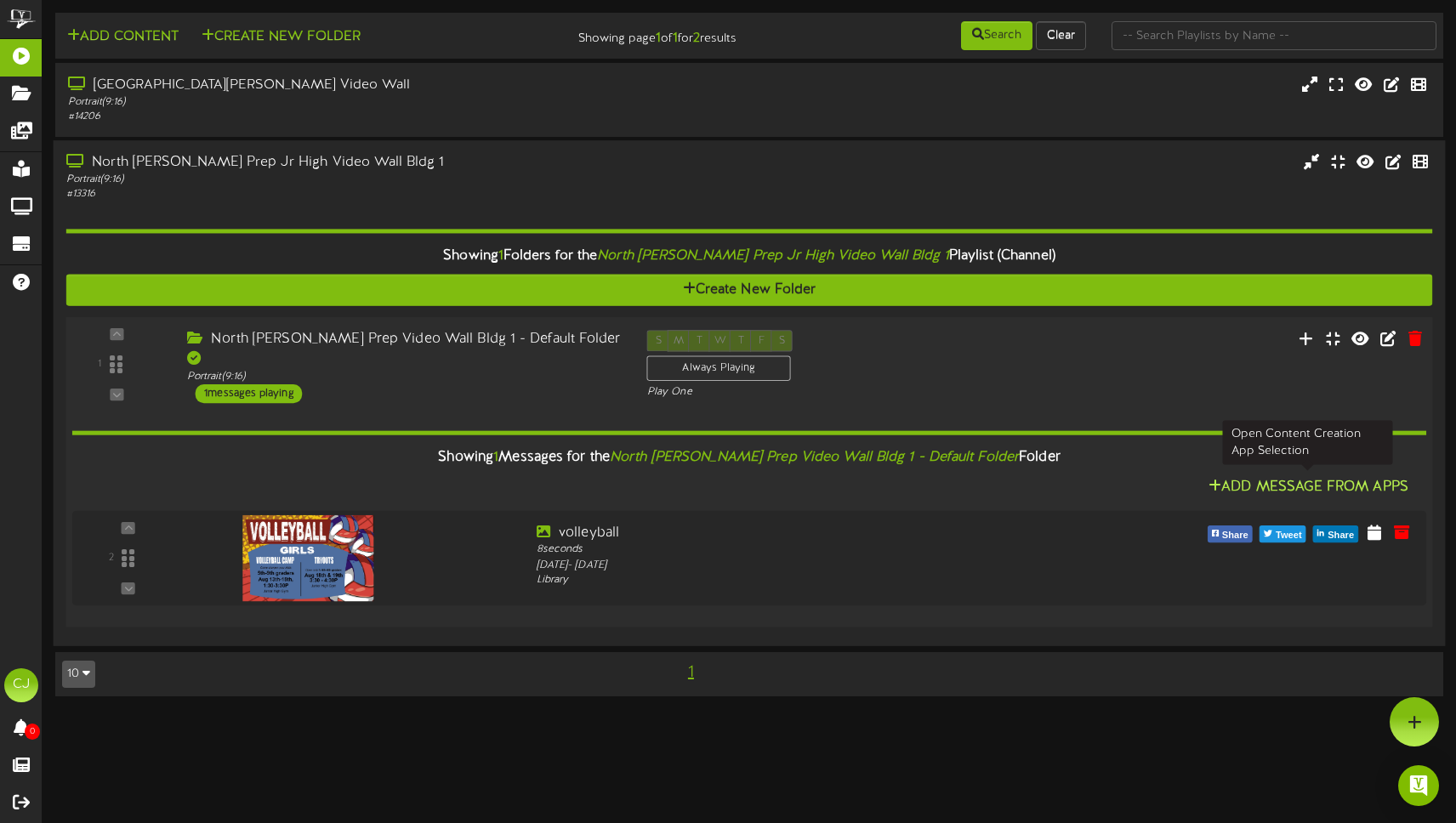
click at [1214, 481] on icon at bounding box center [1215, 485] width 13 height 13
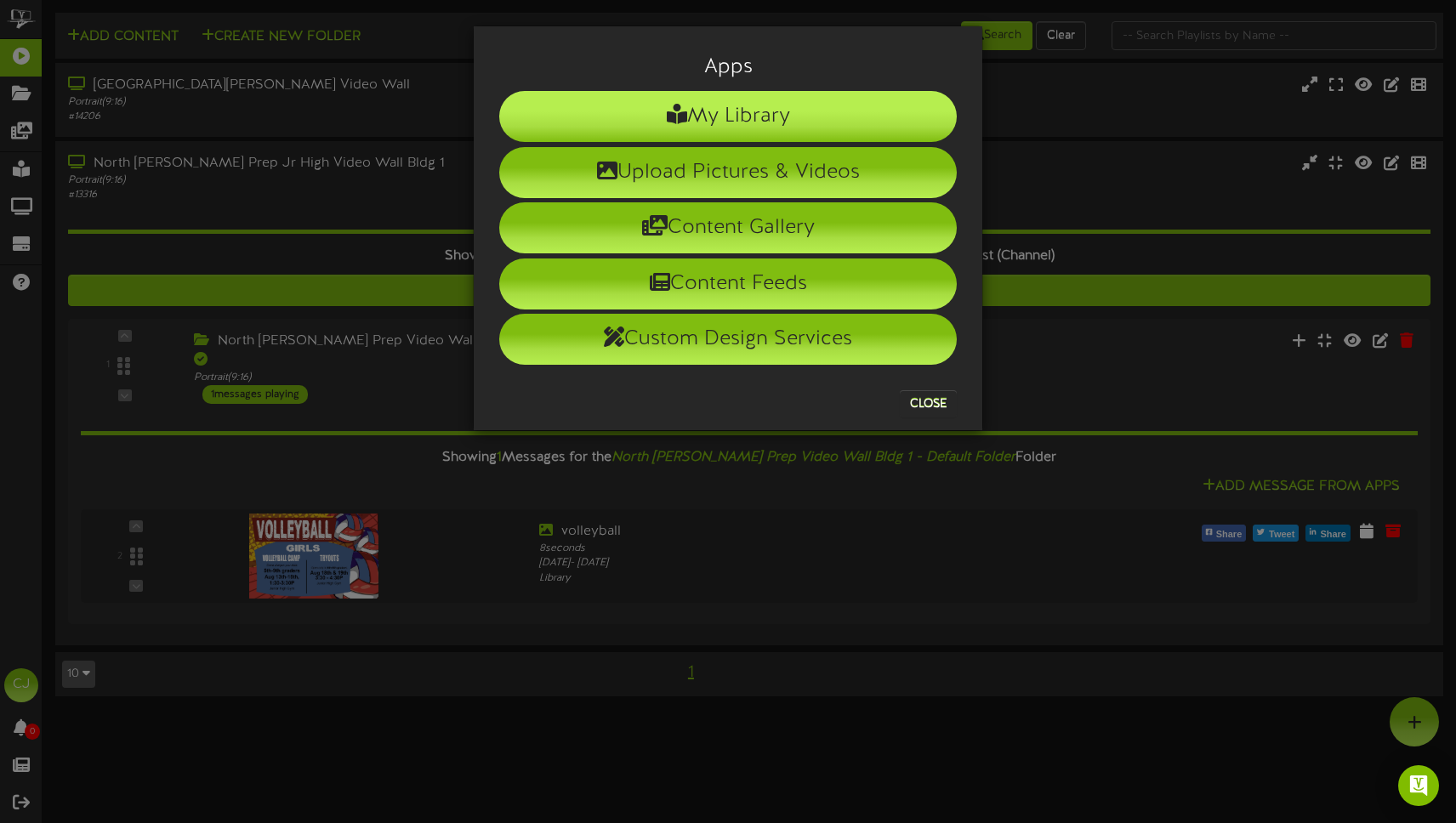
click at [641, 120] on li "My Library" at bounding box center [727, 116] width 457 height 51
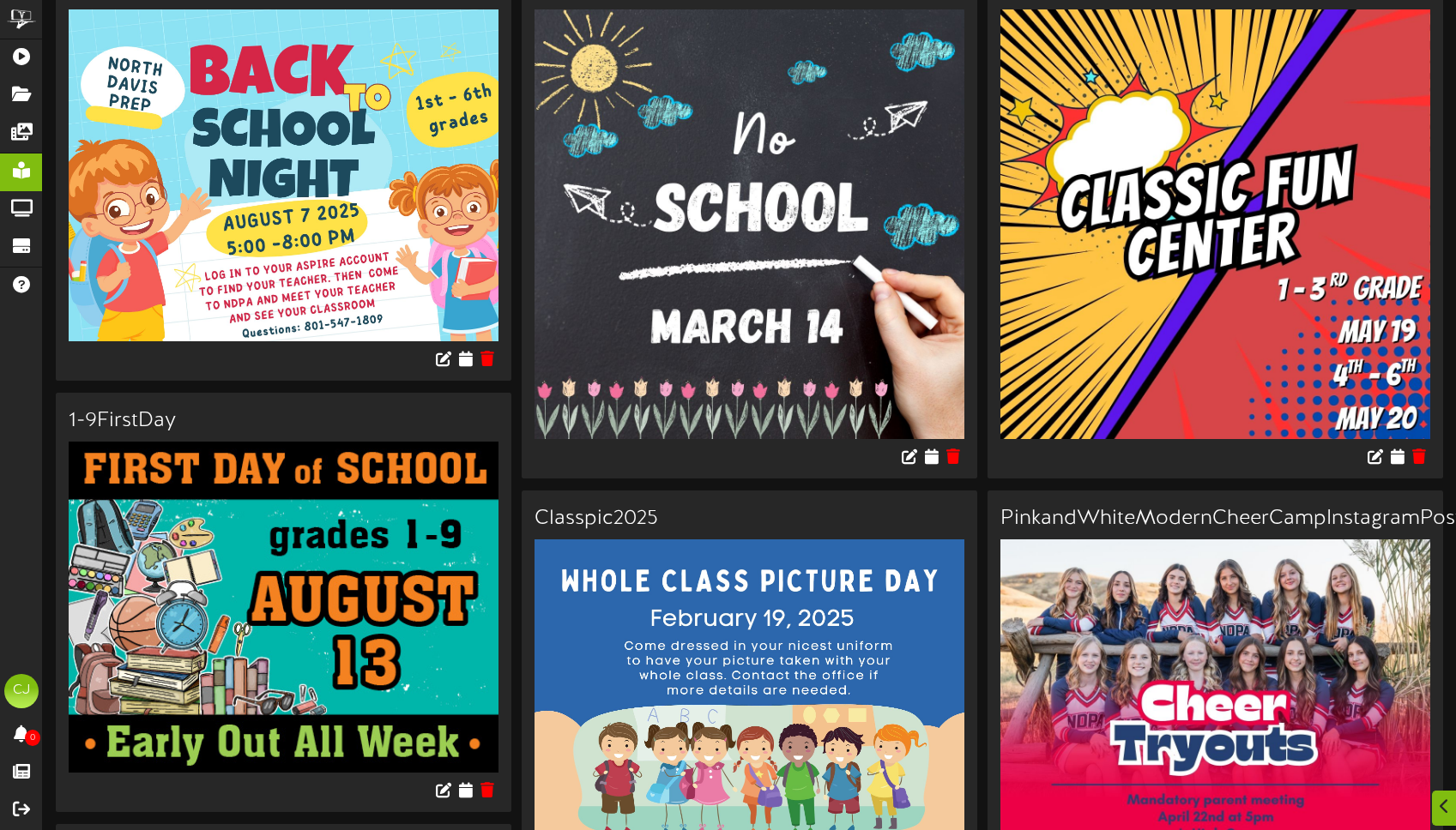
scroll to position [992, 0]
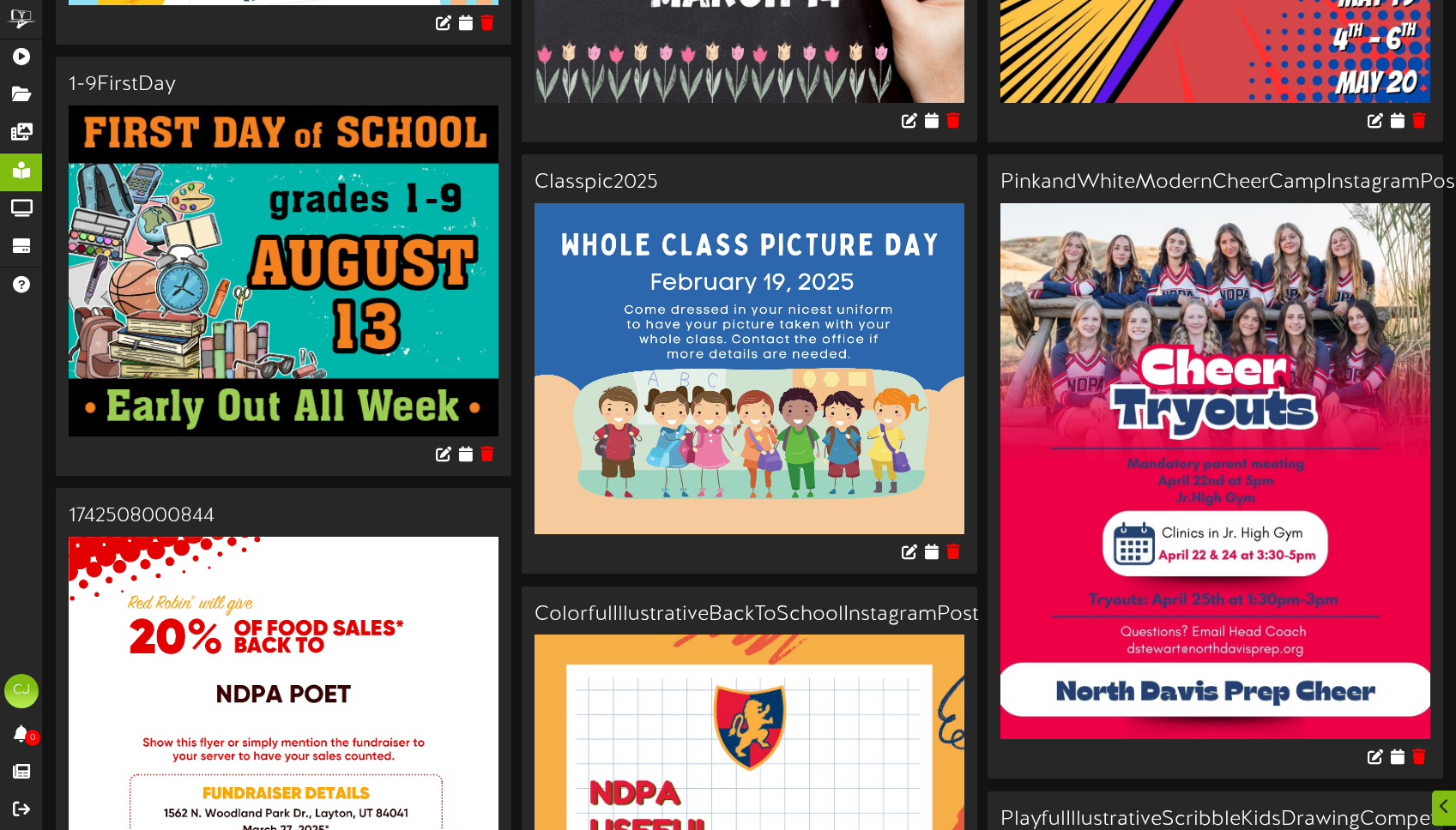
click at [472, 458] on div at bounding box center [283, 457] width 456 height 40
click at [468, 451] on icon at bounding box center [465, 454] width 16 height 19
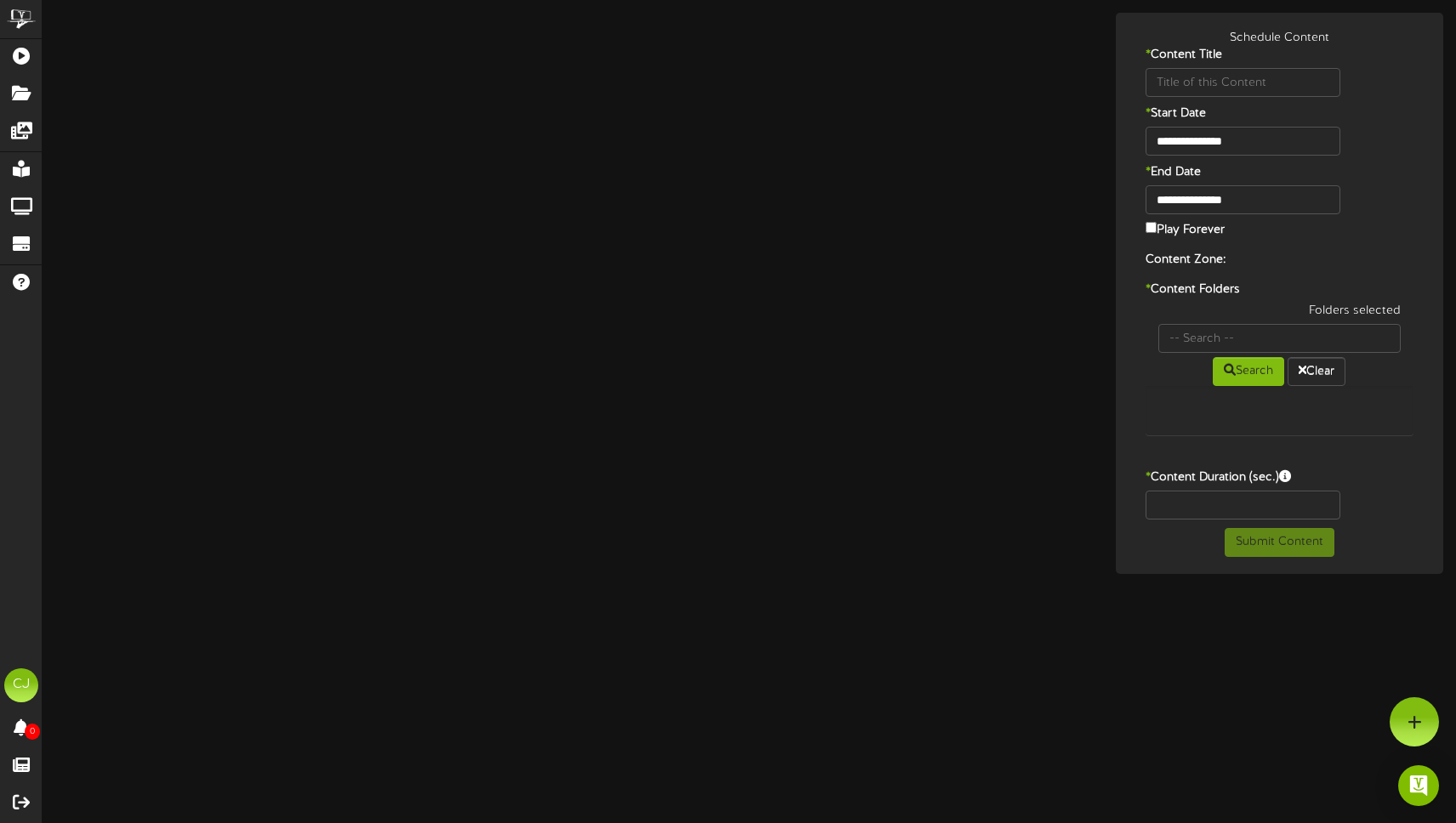
type input "1-9FirstDay"
type input "8"
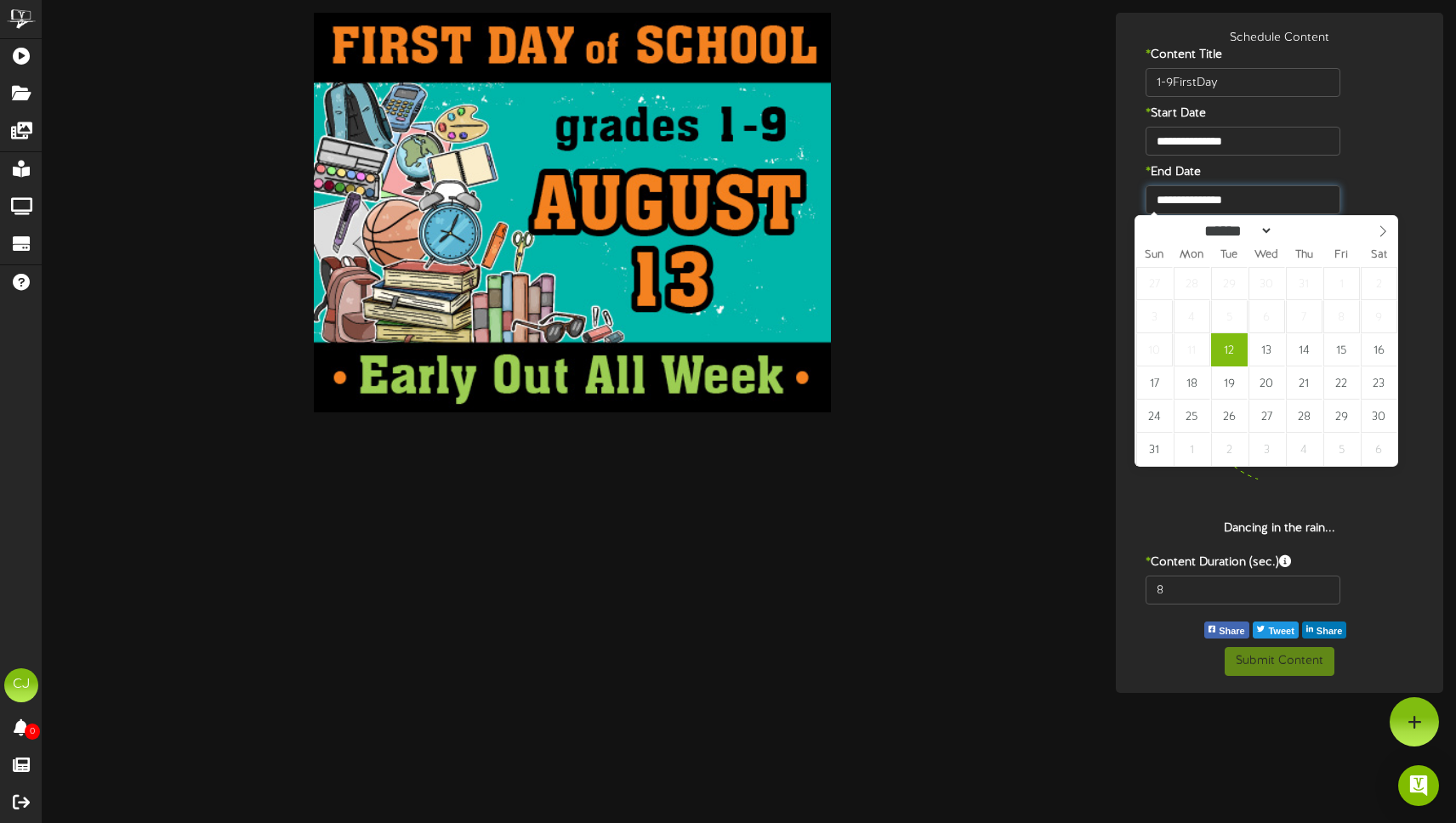
click at [1222, 204] on input "**********" at bounding box center [1242, 199] width 194 height 29
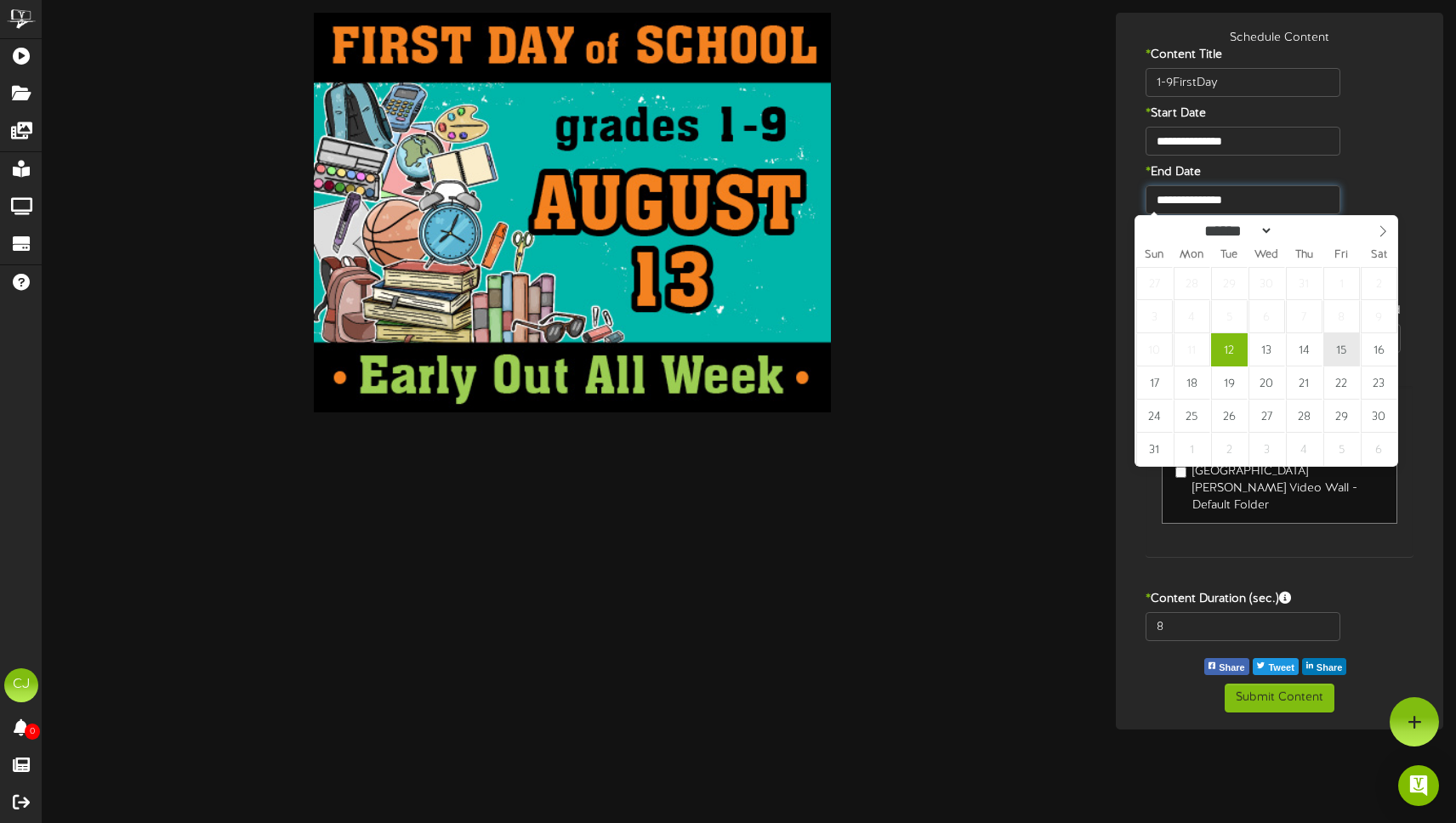
type input "**********"
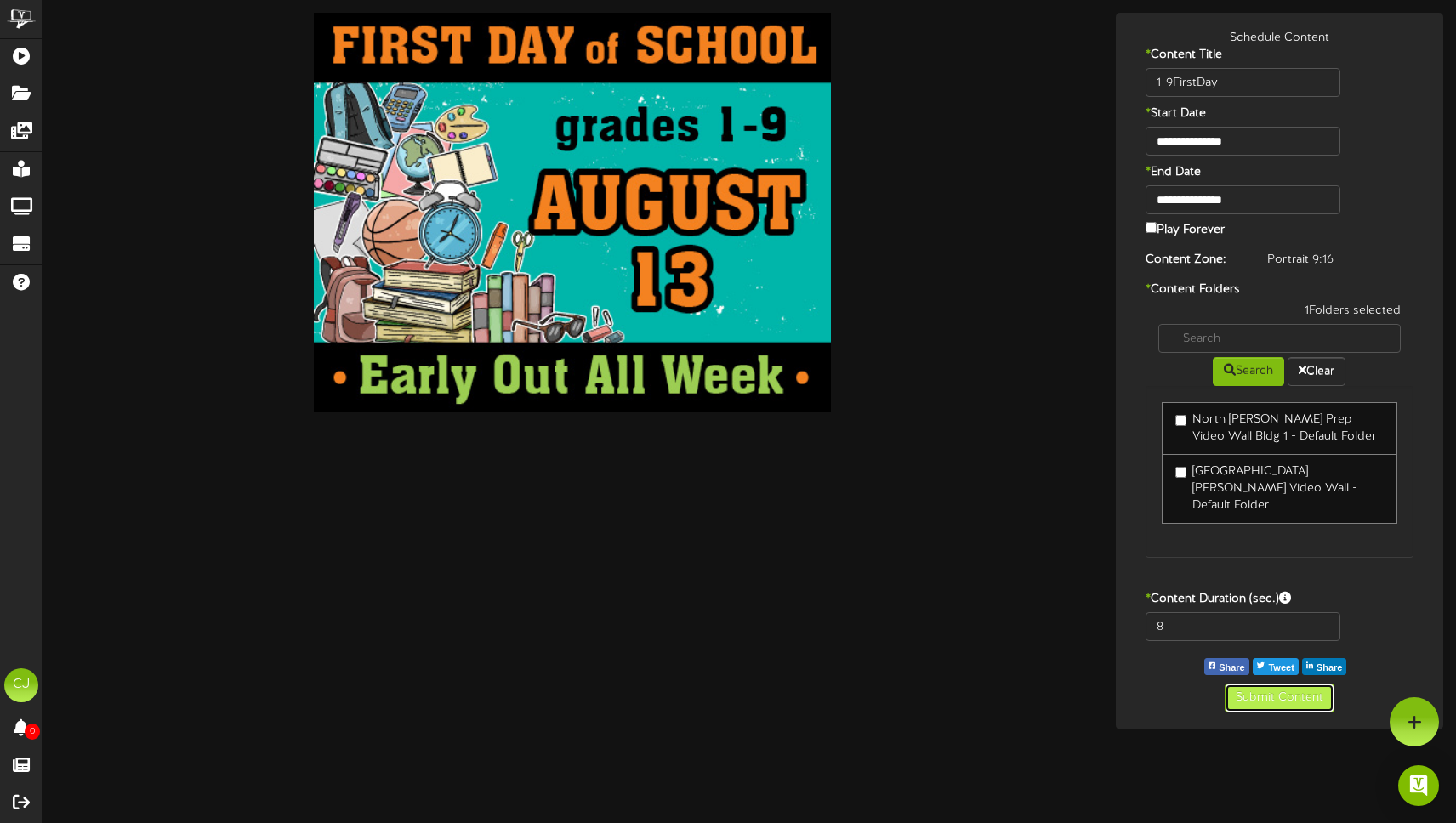
click at [1269, 684] on button "Submit Content" at bounding box center [1279, 698] width 110 height 29
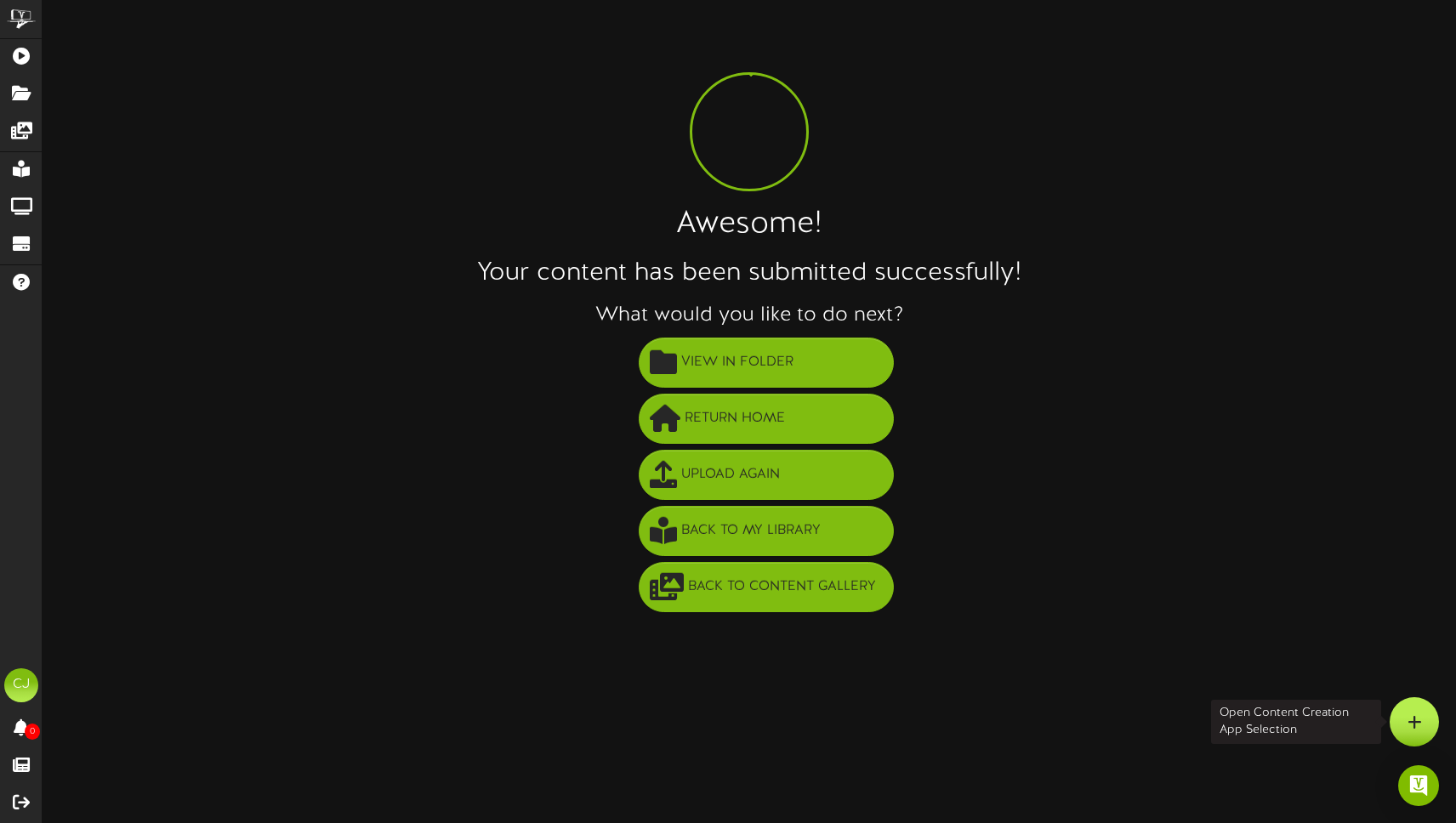
click at [1424, 725] on div at bounding box center [1414, 722] width 50 height 50
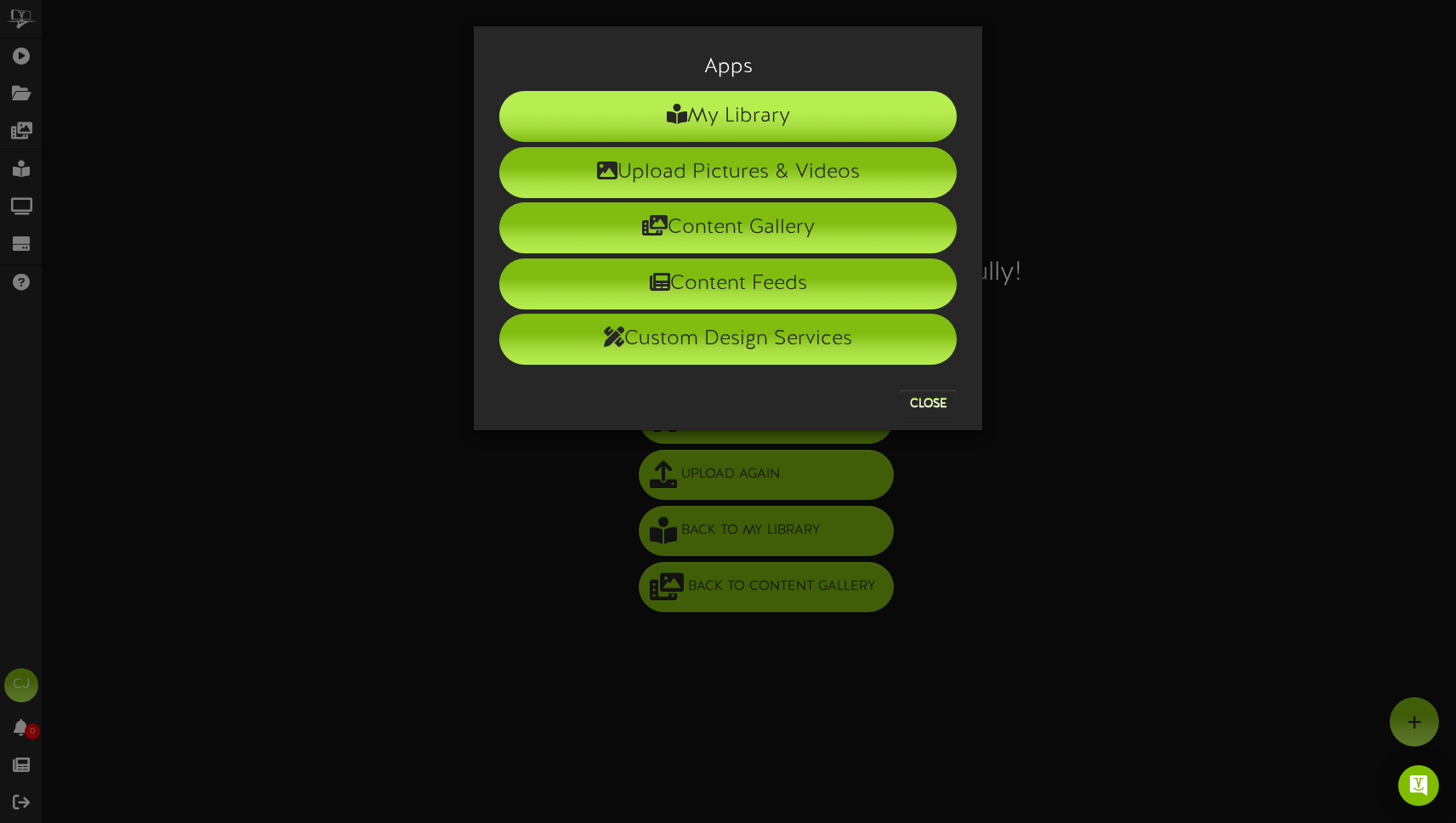
click at [747, 114] on li "My Library" at bounding box center [727, 116] width 457 height 51
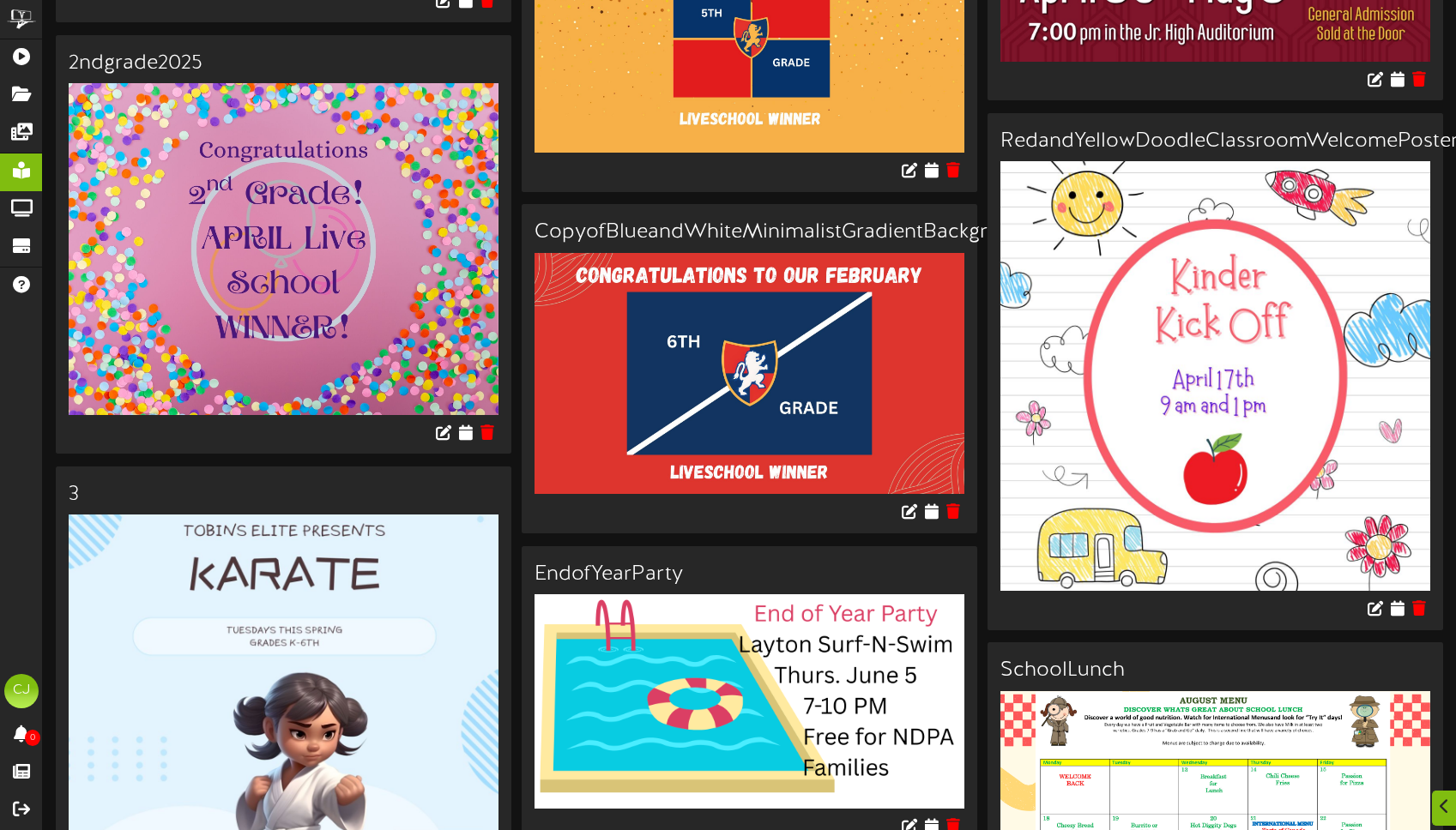
scroll to position [2644, 0]
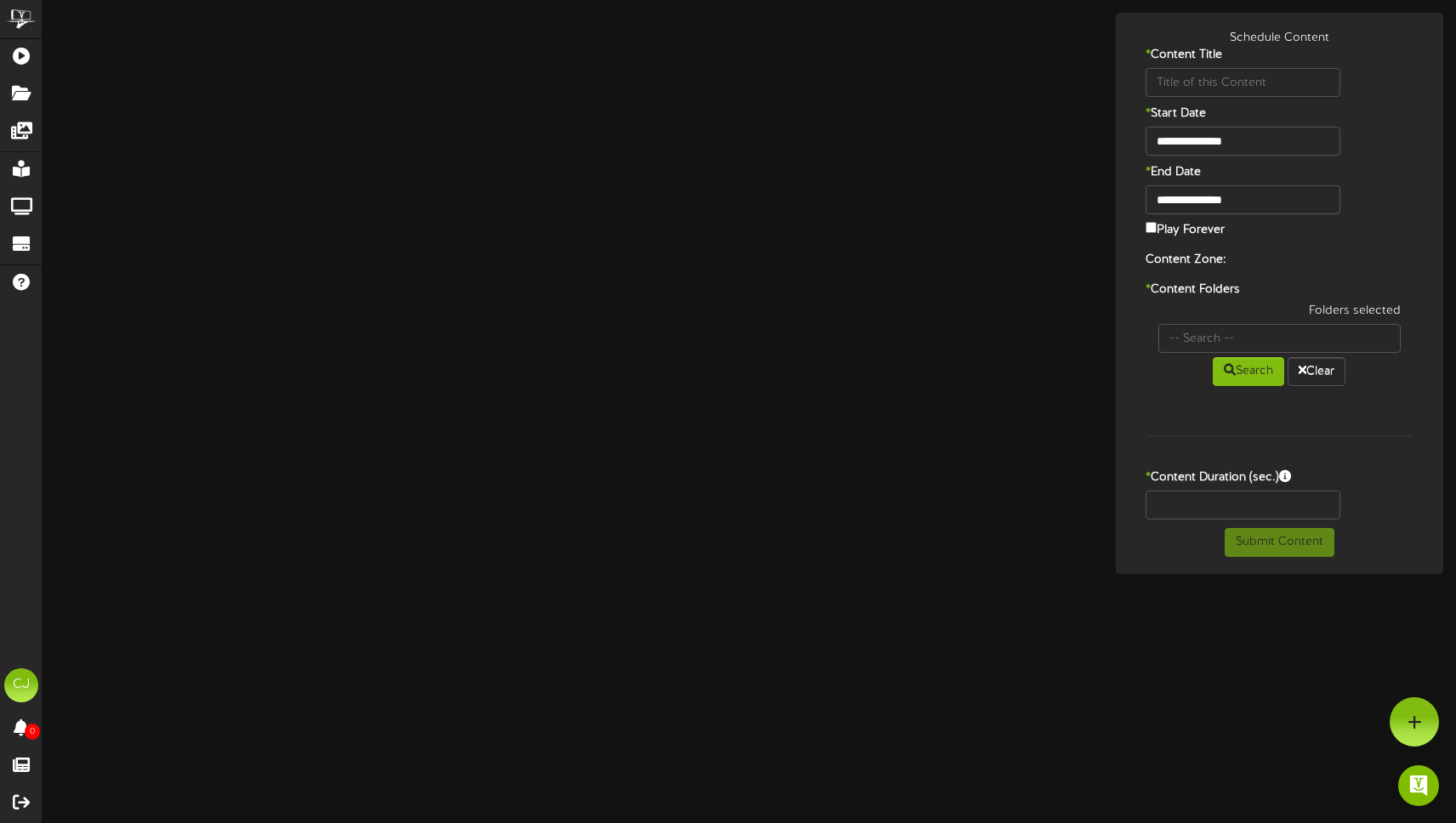
type input "SchoolLunch"
type input "8"
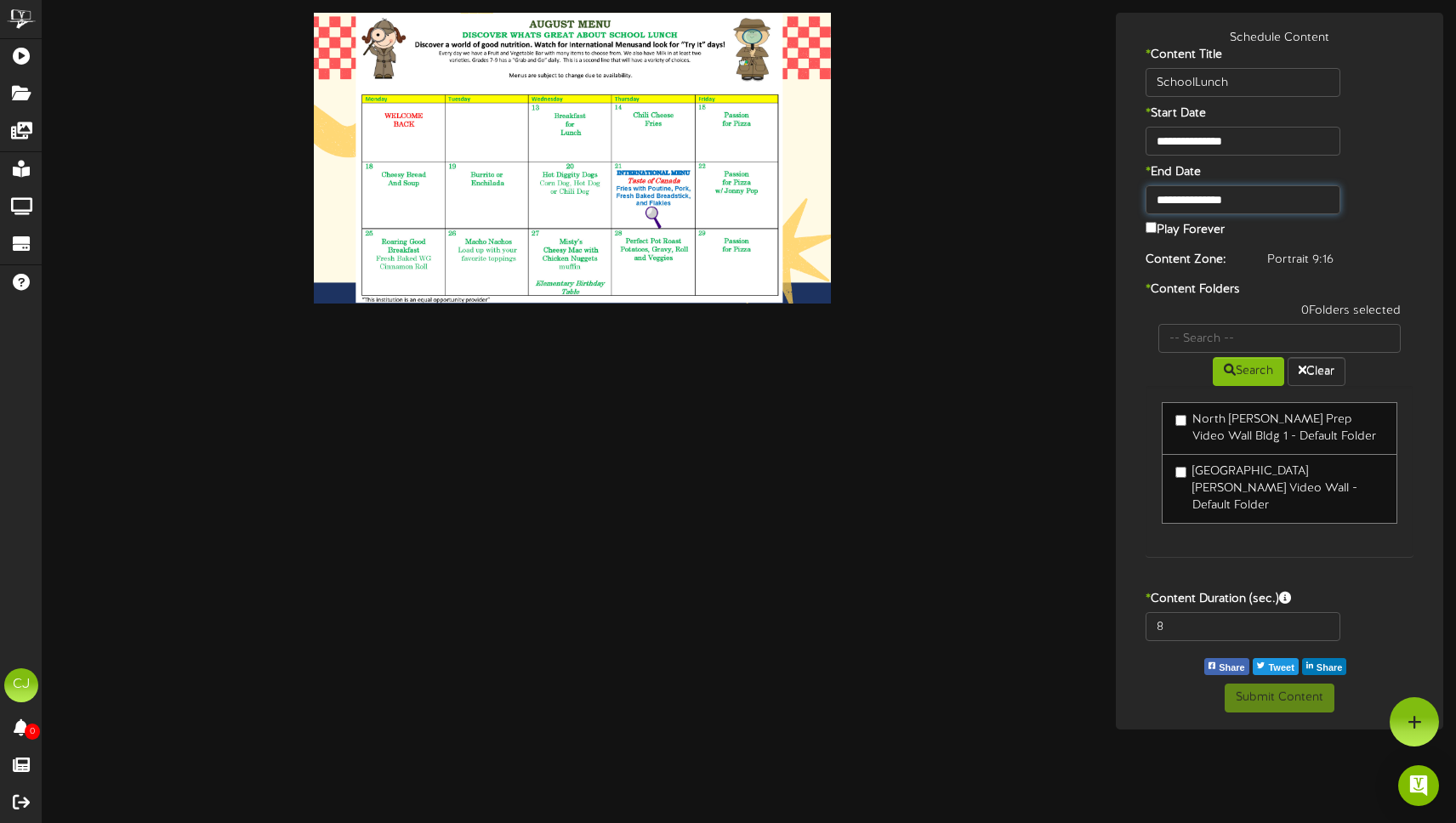
click at [1211, 202] on input "**********" at bounding box center [1242, 199] width 194 height 29
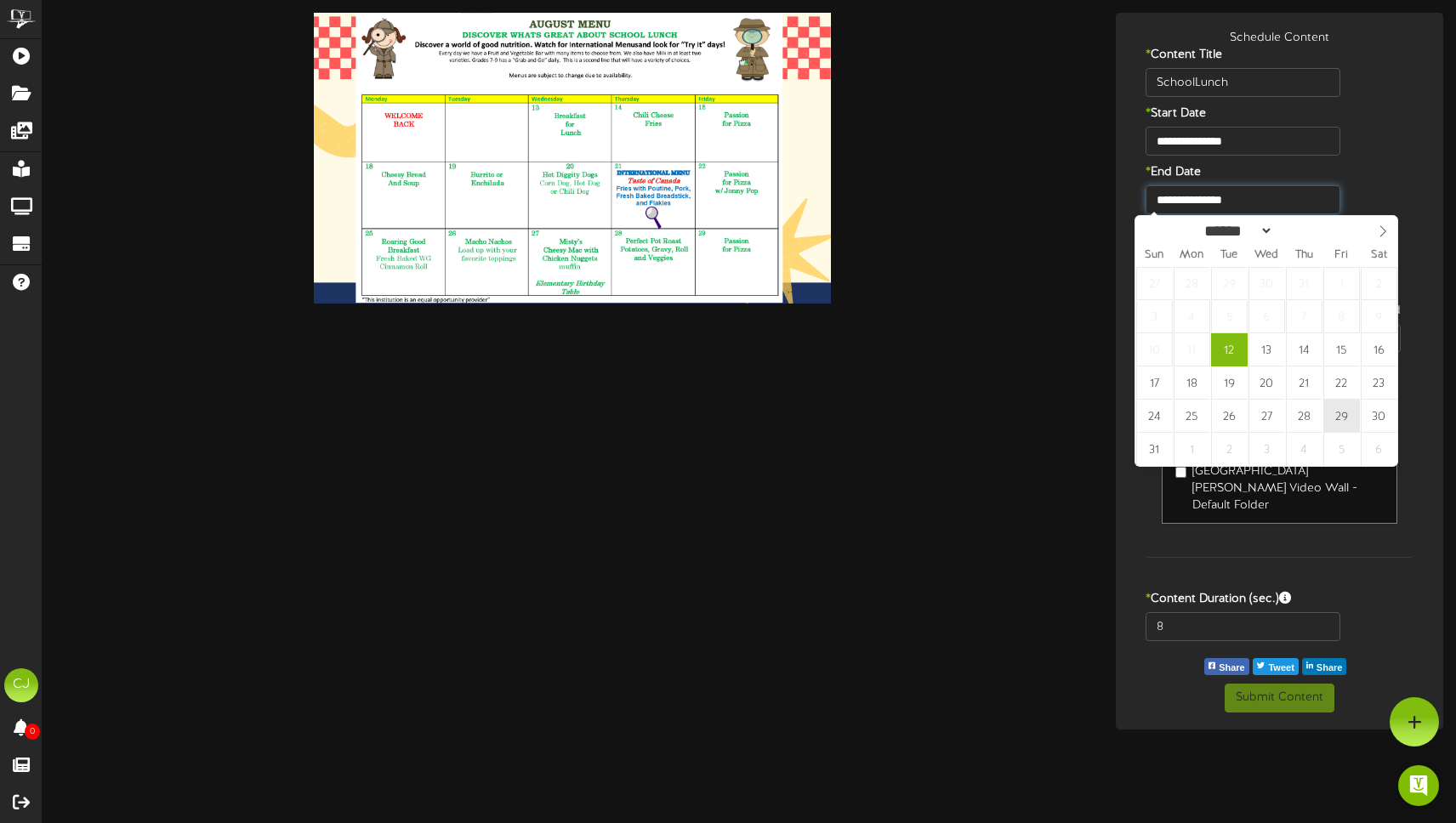
type input "**********"
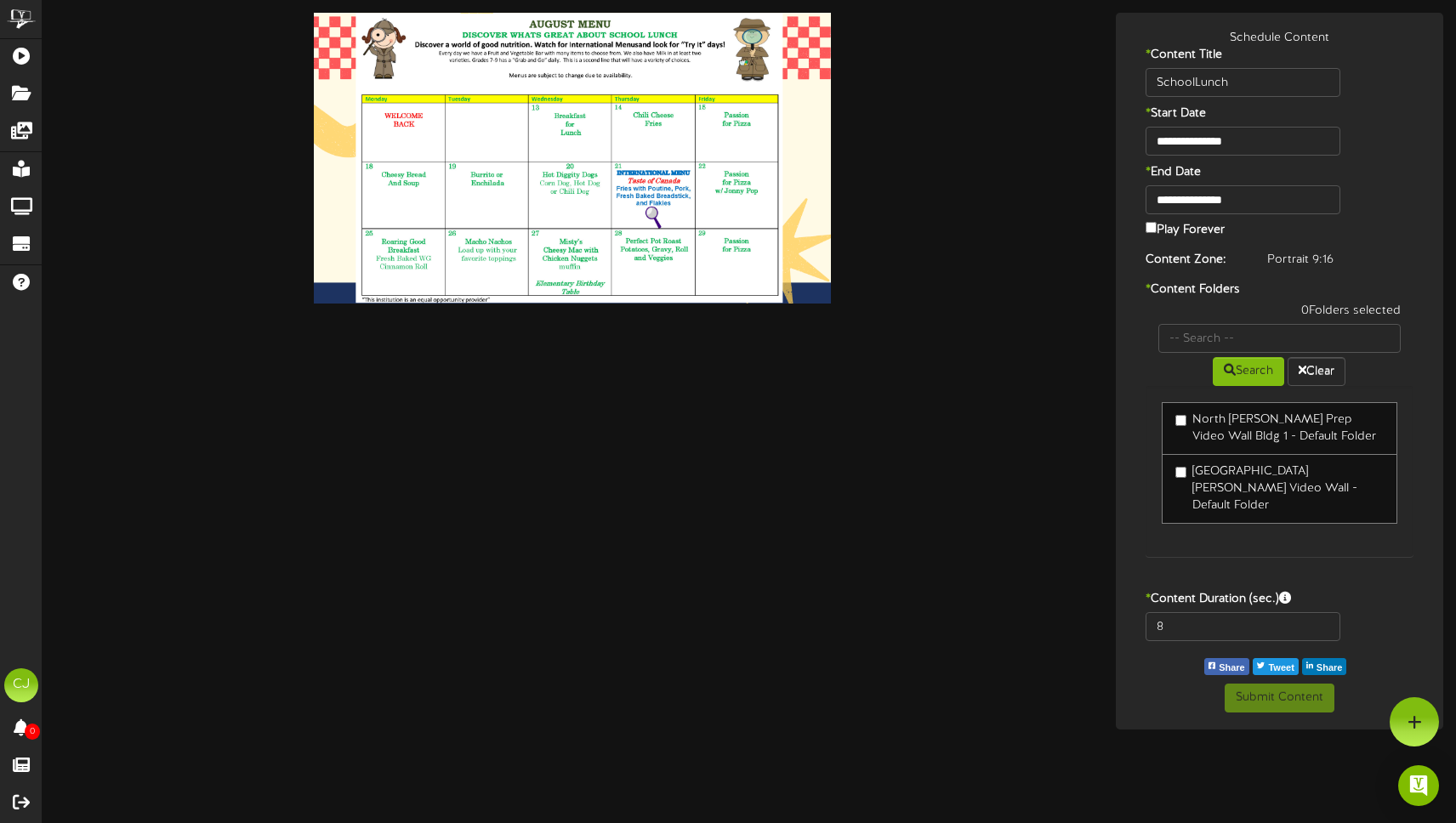
click at [1220, 423] on label "North [PERSON_NAME] Prep Video Wall Bldg 1 - Default Folder" at bounding box center [1279, 428] width 209 height 34
click at [1265, 689] on button "Submit Content" at bounding box center [1279, 698] width 110 height 29
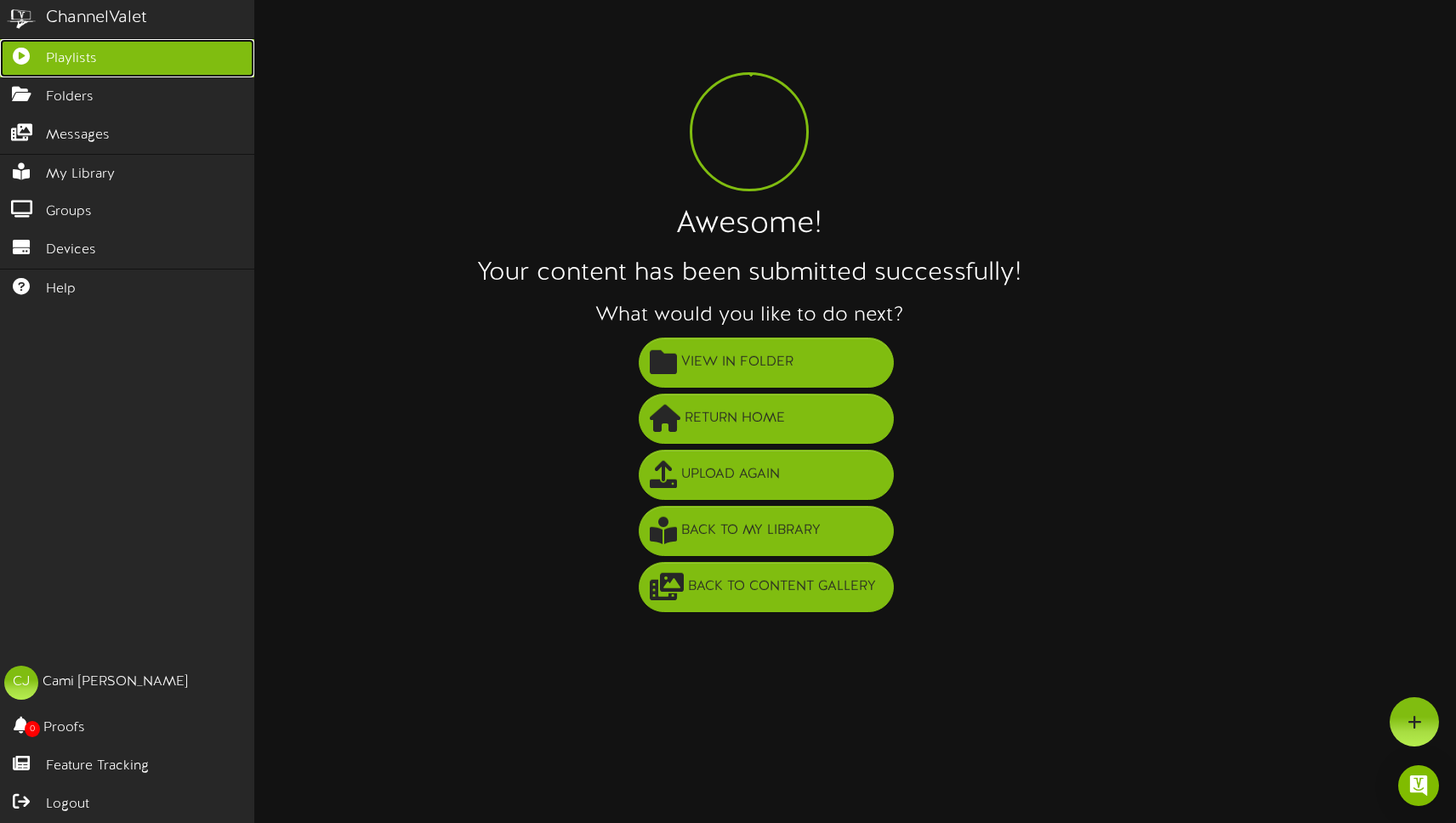
click at [30, 64] on link "Playlists" at bounding box center [127, 58] width 255 height 39
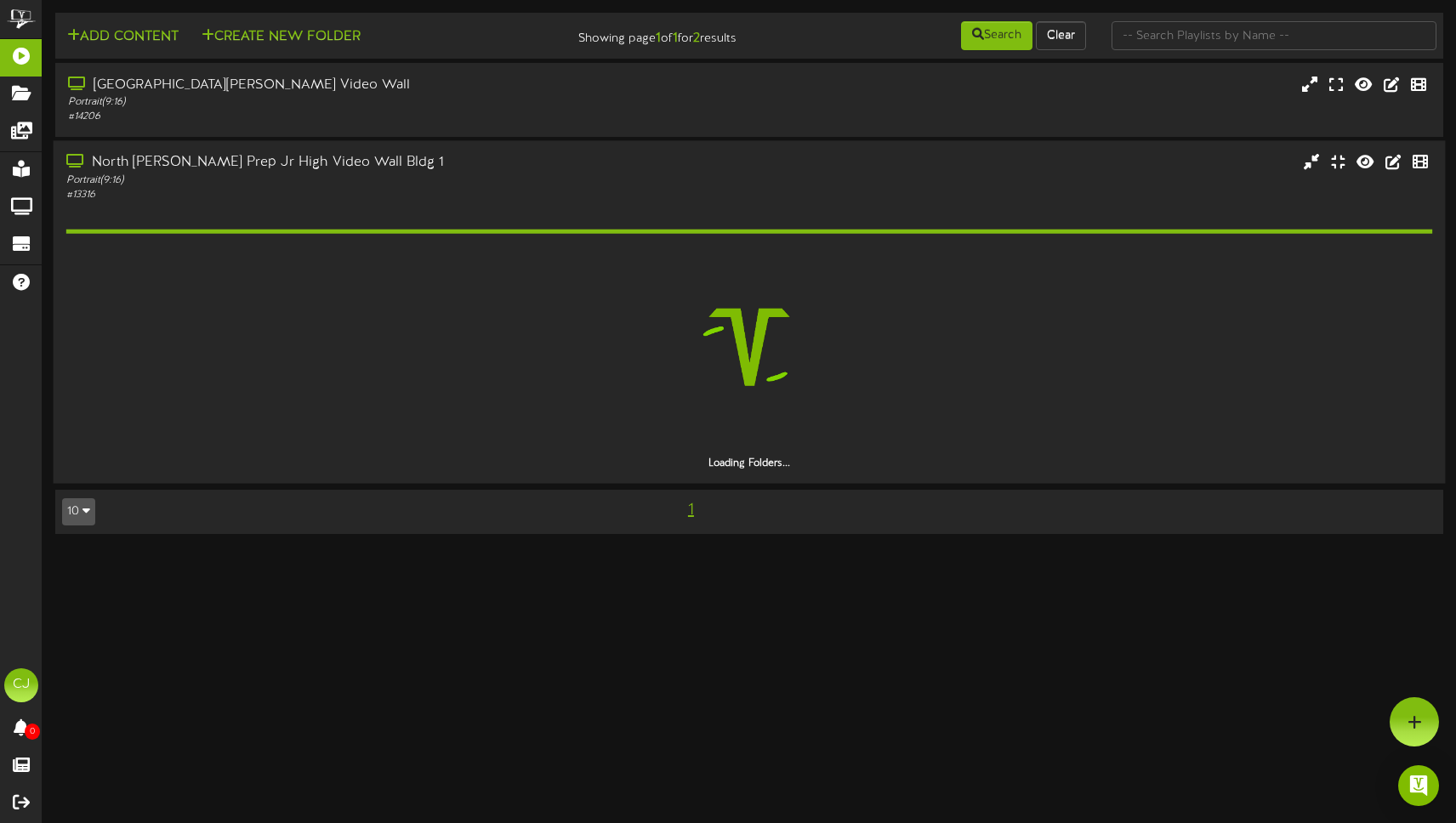
click at [168, 156] on div "North [PERSON_NAME] Prep Jr High Video Wall Bldg 1" at bounding box center [344, 163] width 554 height 20
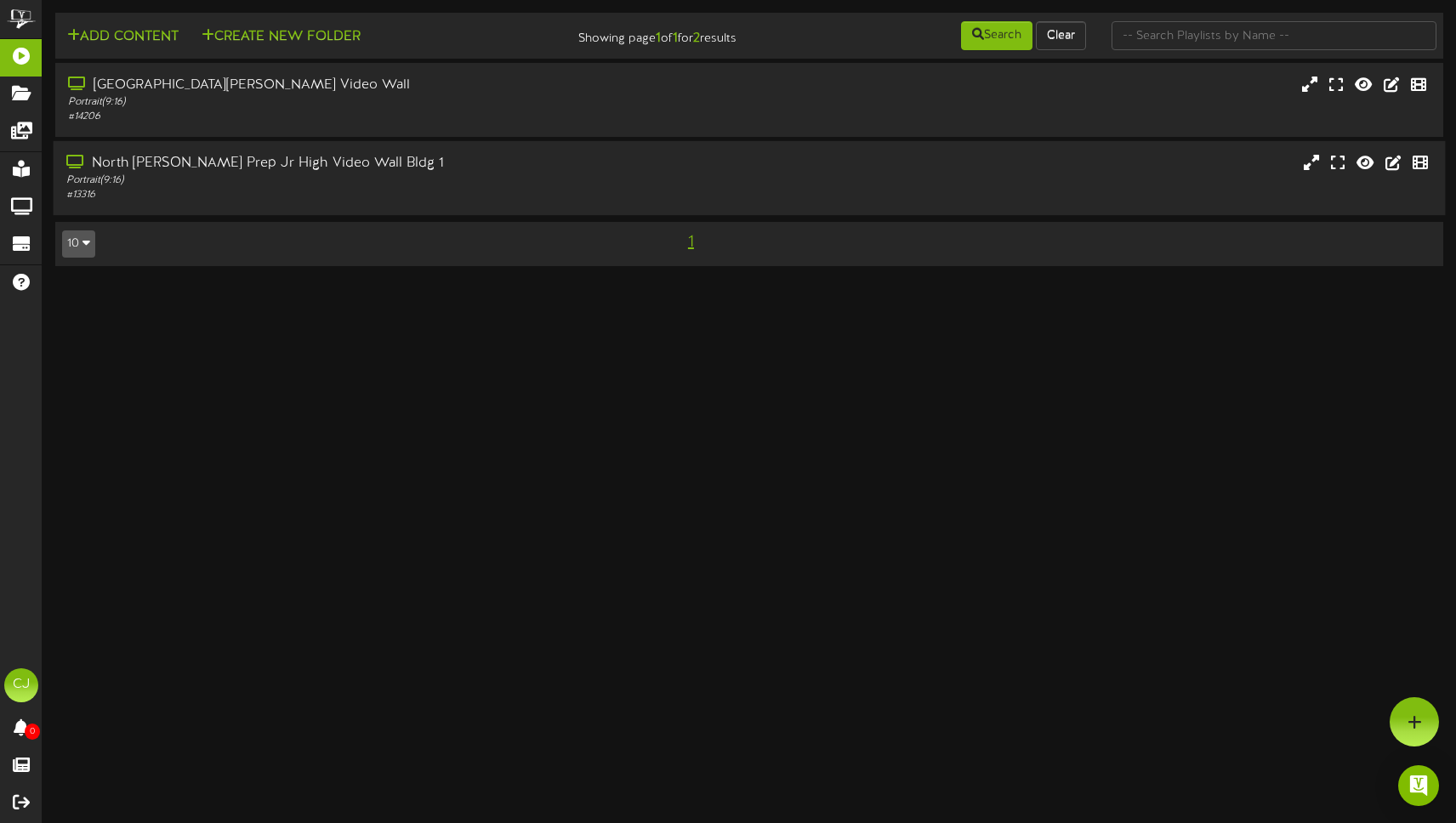
click at [170, 157] on div "North [PERSON_NAME] Prep Jr High Video Wall Bldg 1" at bounding box center [344, 163] width 554 height 20
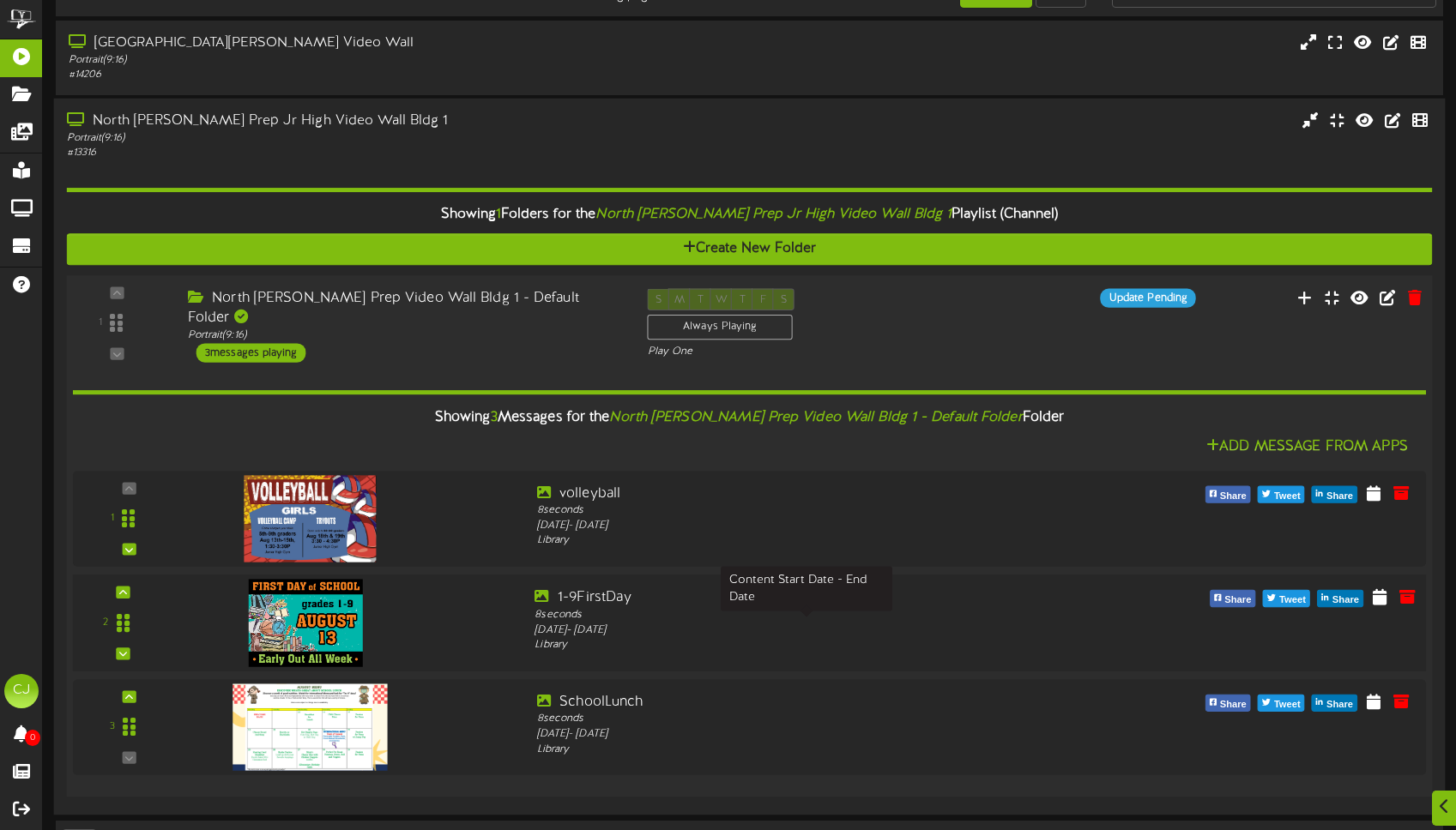
scroll to position [93, 0]
